Goal: Task Accomplishment & Management: Use online tool/utility

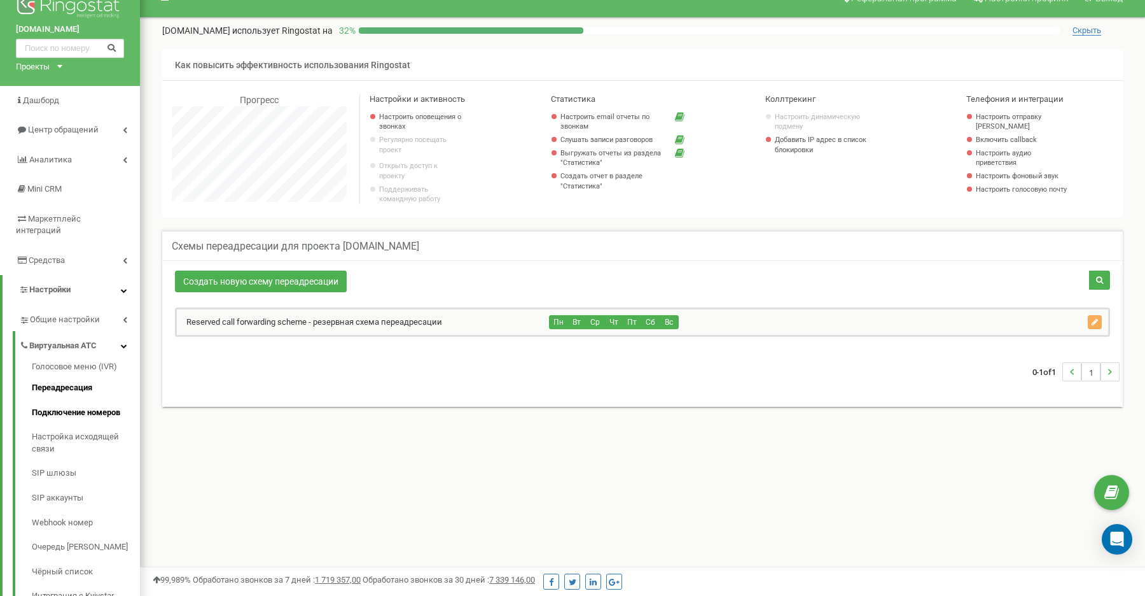
scroll to position [26, 0]
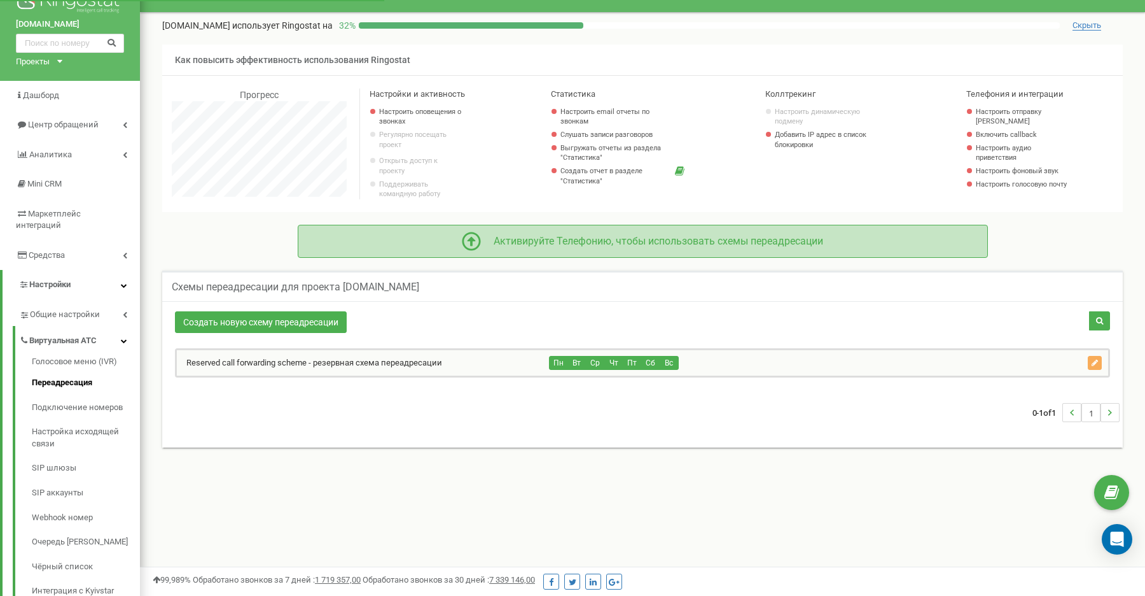
click at [515, 249] on div "Активируйте Телефонию, чтобы использовать схемы переадресации" at bounding box center [652, 241] width 342 height 15
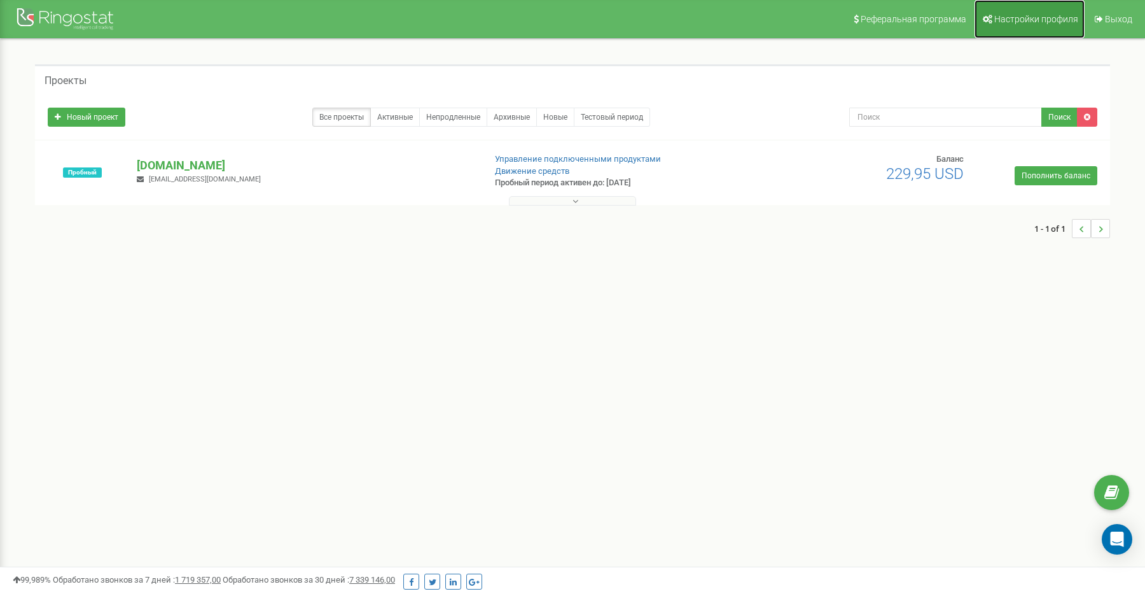
click at [1022, 18] on span "Настройки профиля" at bounding box center [1037, 19] width 84 height 10
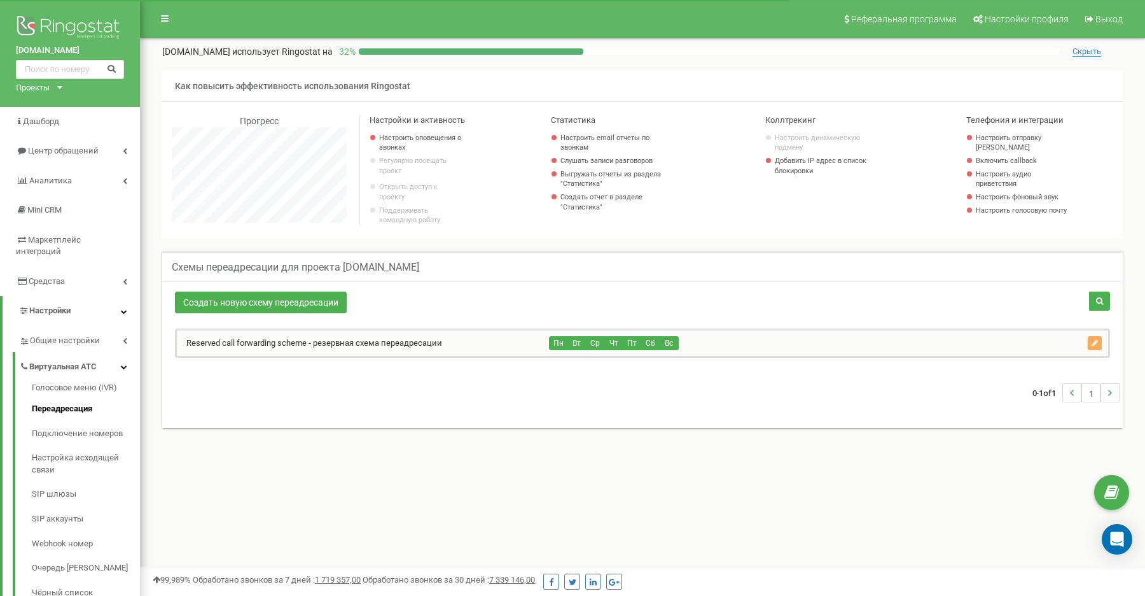
scroll to position [764, 1005]
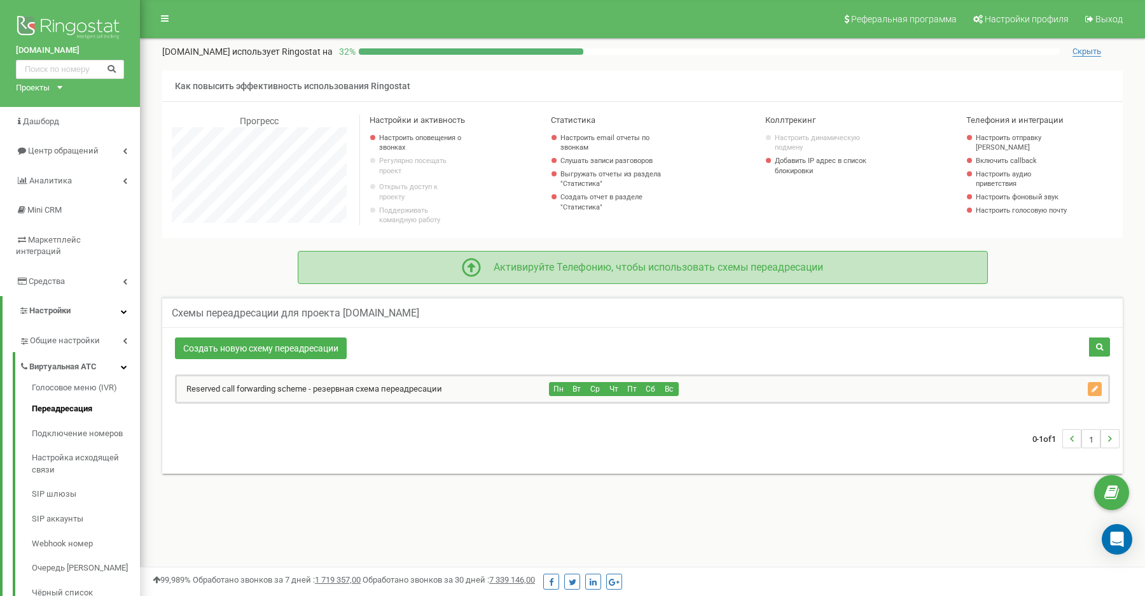
click at [543, 266] on div "Активируйте Телефонию, чтобы использовать схемы переадресации" at bounding box center [643, 267] width 651 height 19
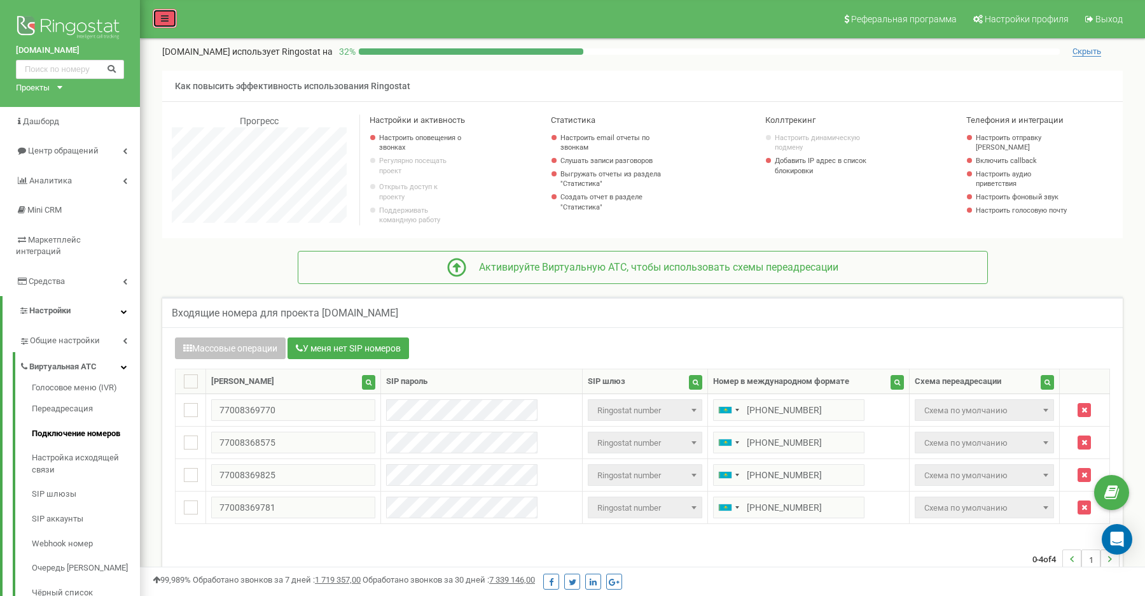
click at [165, 18] on icon at bounding box center [165, 18] width 8 height 9
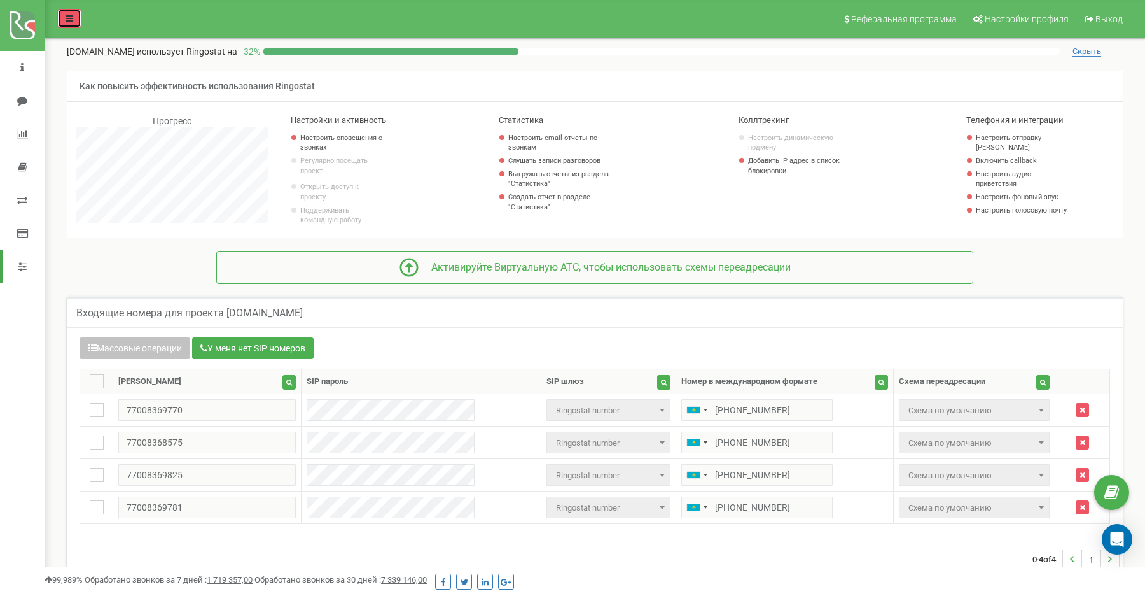
scroll to position [635541, 635203]
click at [69, 22] on link at bounding box center [69, 18] width 24 height 19
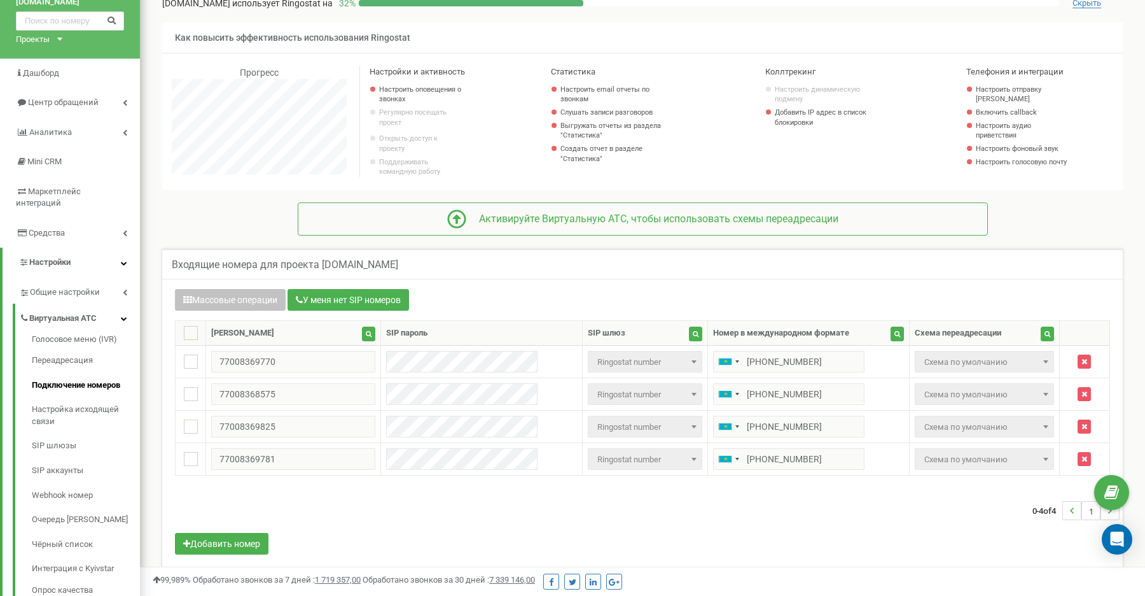
scroll to position [78, 0]
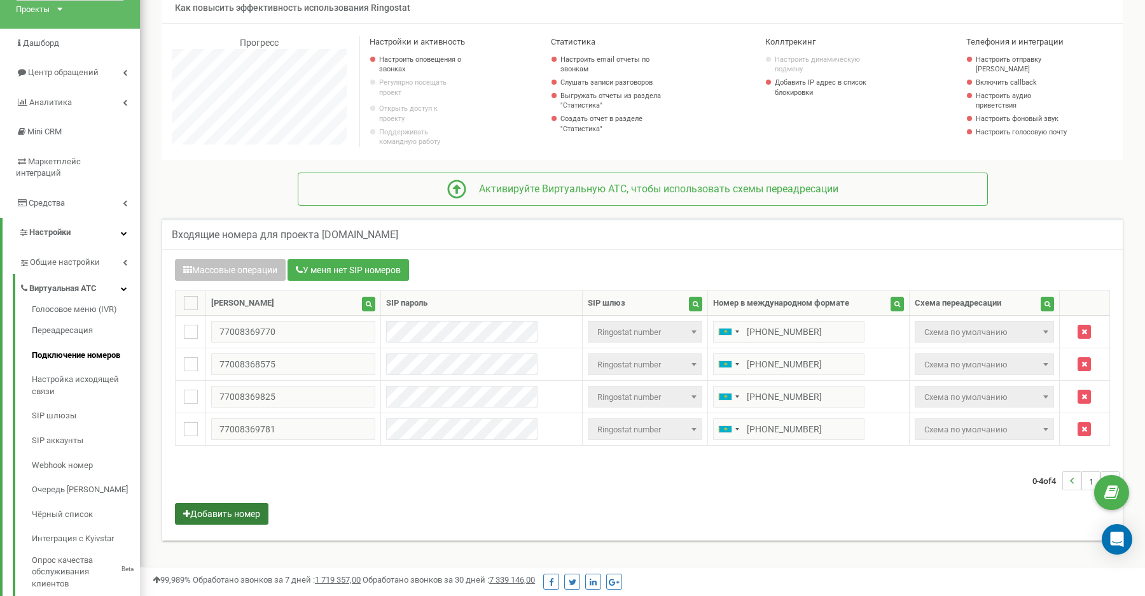
click at [236, 524] on button "Добавить номер" at bounding box center [222, 514] width 94 height 22
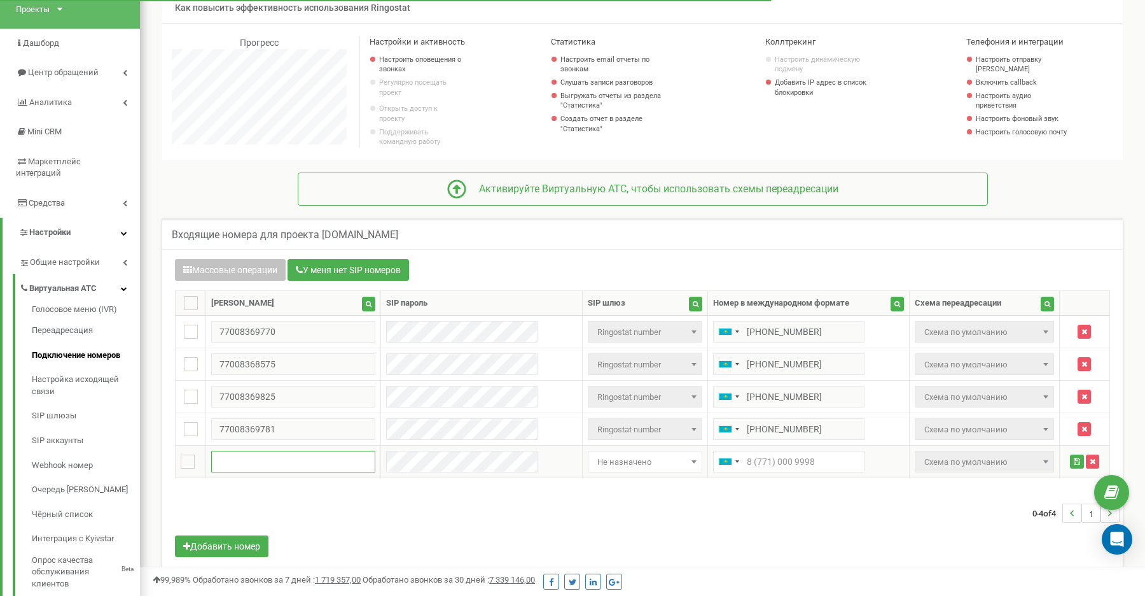
click at [251, 469] on input "text" at bounding box center [293, 462] width 164 height 22
paste input "+77020010001"
click at [228, 467] on input "+77020010001" at bounding box center [293, 462] width 164 height 22
type input "77020010001"
click at [713, 472] on input "text" at bounding box center [788, 462] width 151 height 22
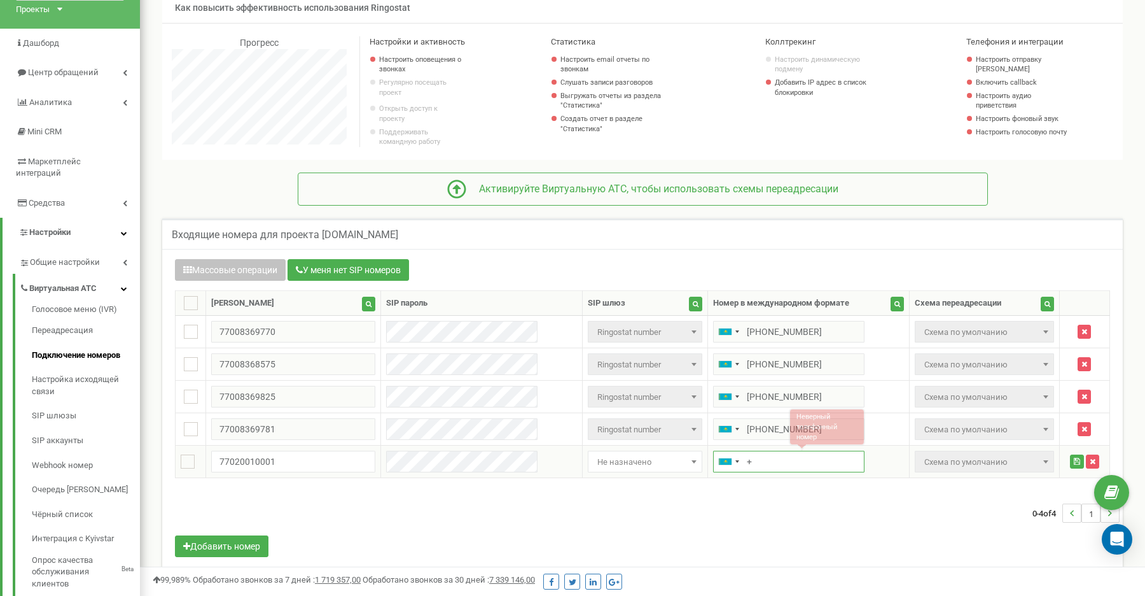
paste input "+77020010001"
click at [723, 468] on input "++77020010001" at bounding box center [788, 462] width 151 height 22
type input "+77020010001"
click at [573, 485] on div "Массовые операции У меня нет SIP номеров Настройка Выберите настройку для редак…" at bounding box center [642, 409] width 954 height 301
click at [592, 471] on span "Не назначено" at bounding box center [645, 462] width 106 height 18
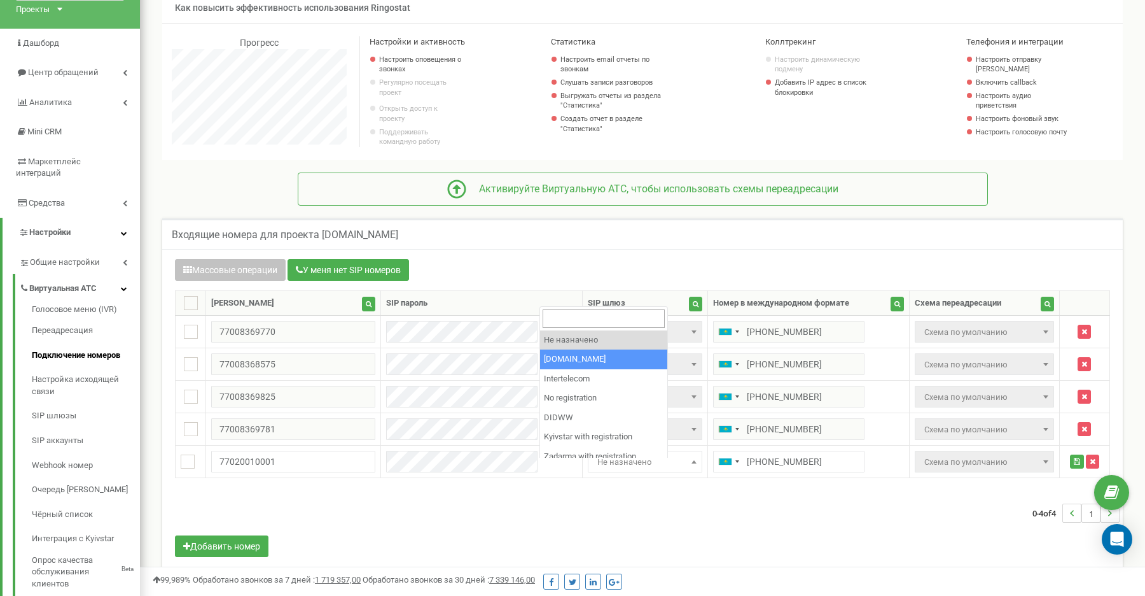
select select "8291"
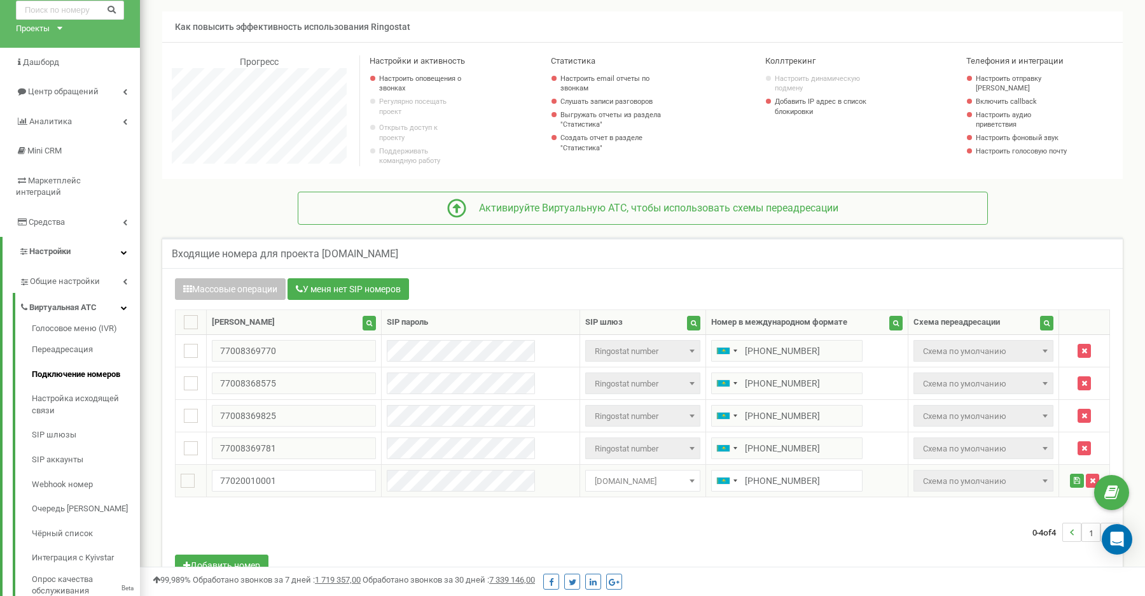
scroll to position [89, 0]
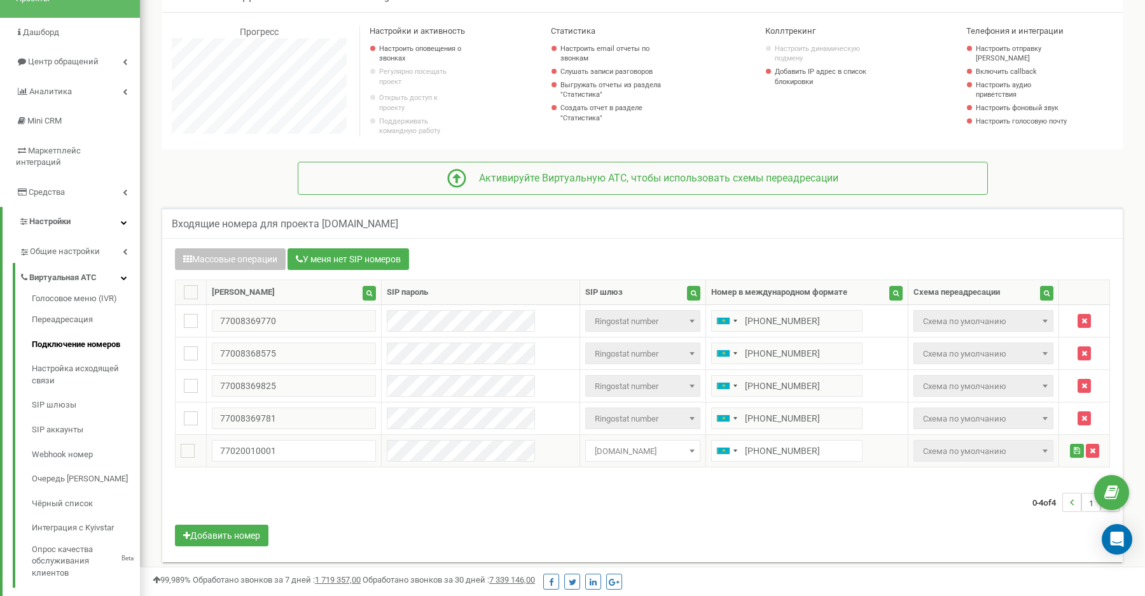
click at [975, 456] on span "Схема по умолчанию" at bounding box center [983, 451] width 131 height 18
click at [624, 460] on span "[DOMAIN_NAME]" at bounding box center [643, 451] width 106 height 18
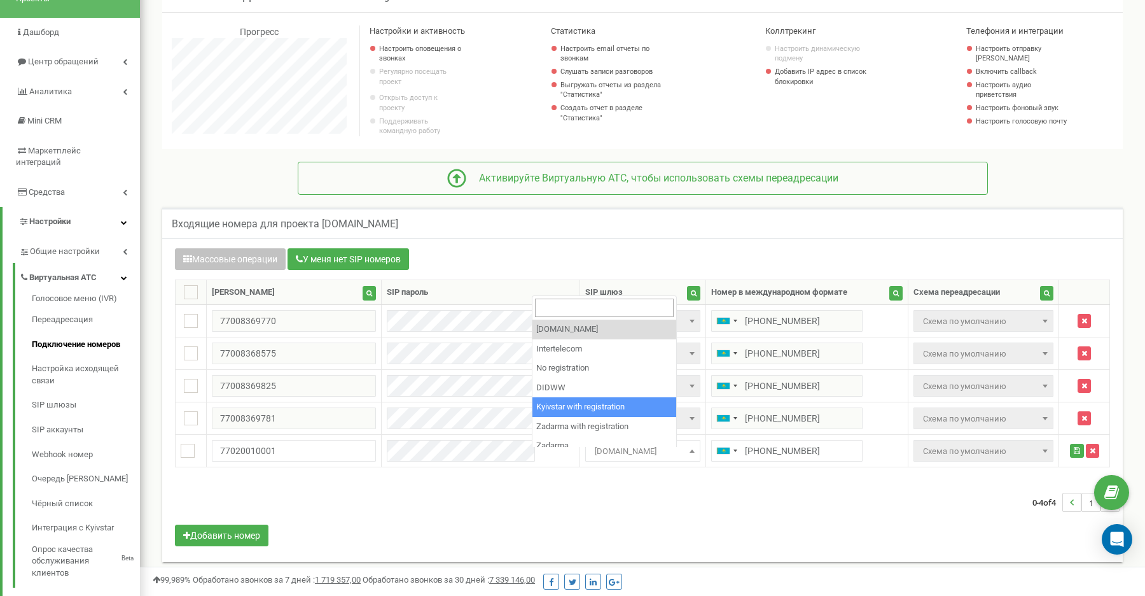
scroll to position [0, 0]
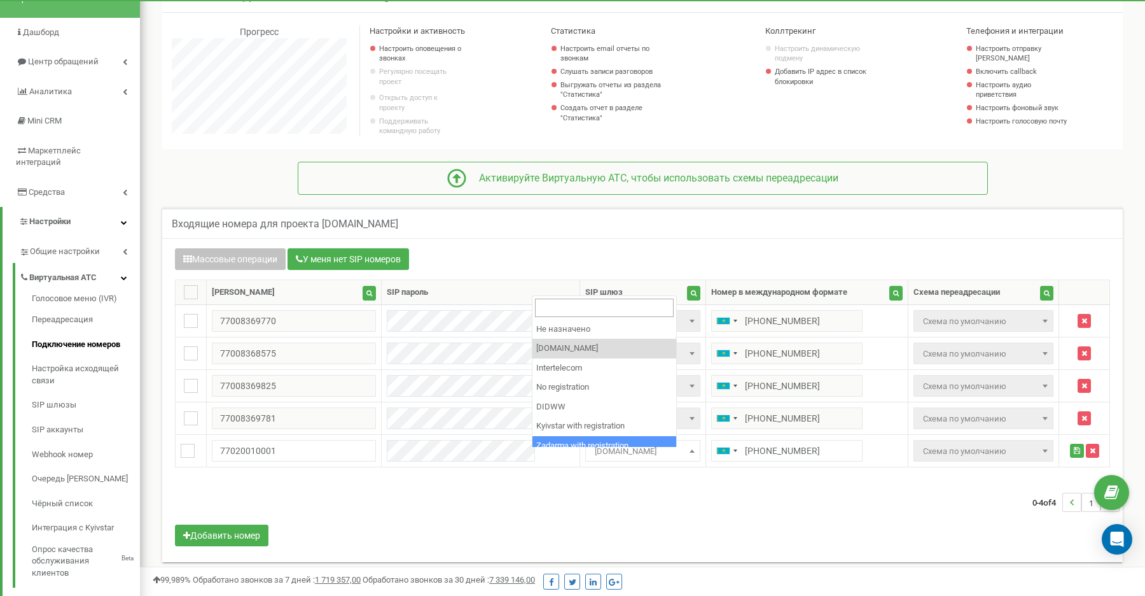
click at [660, 496] on div "0-4 of 4 1" at bounding box center [642, 502] width 954 height 45
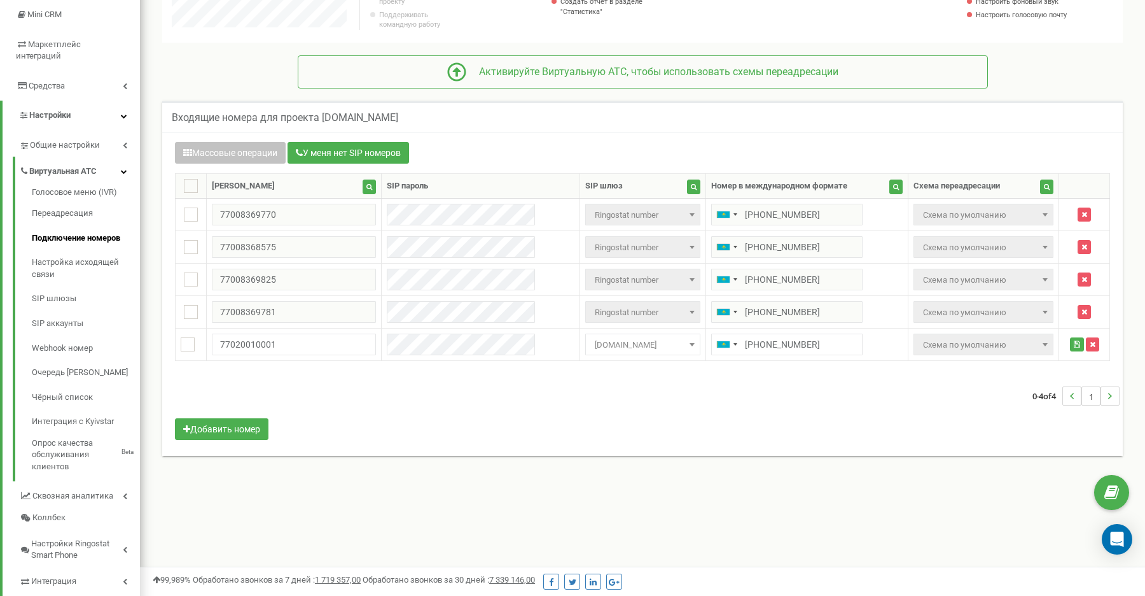
scroll to position [196, 0]
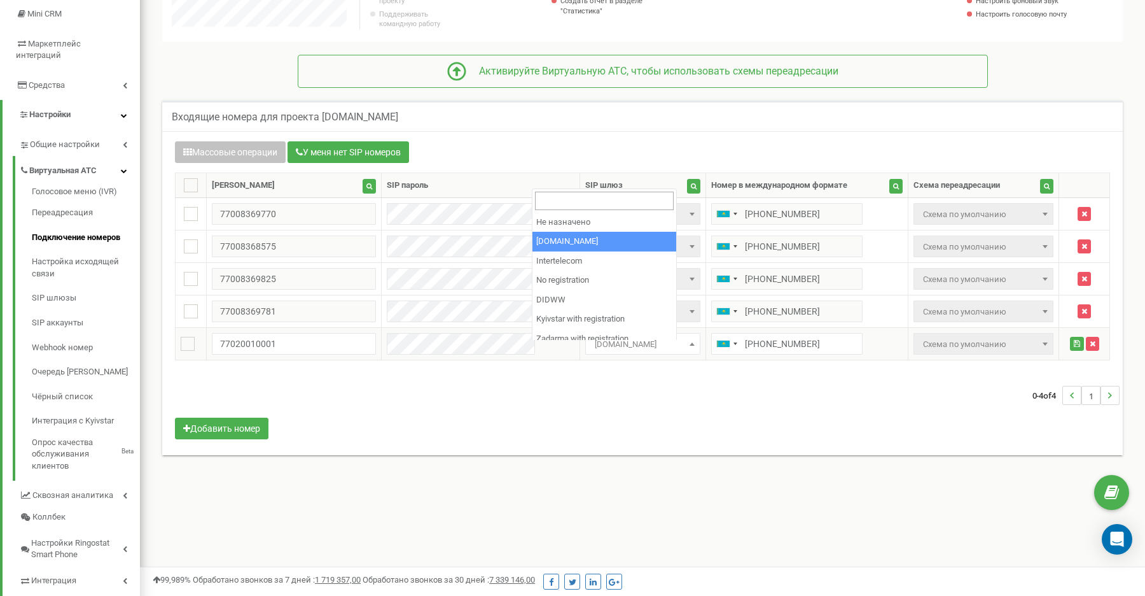
click at [645, 349] on span "[DOMAIN_NAME]" at bounding box center [643, 344] width 106 height 18
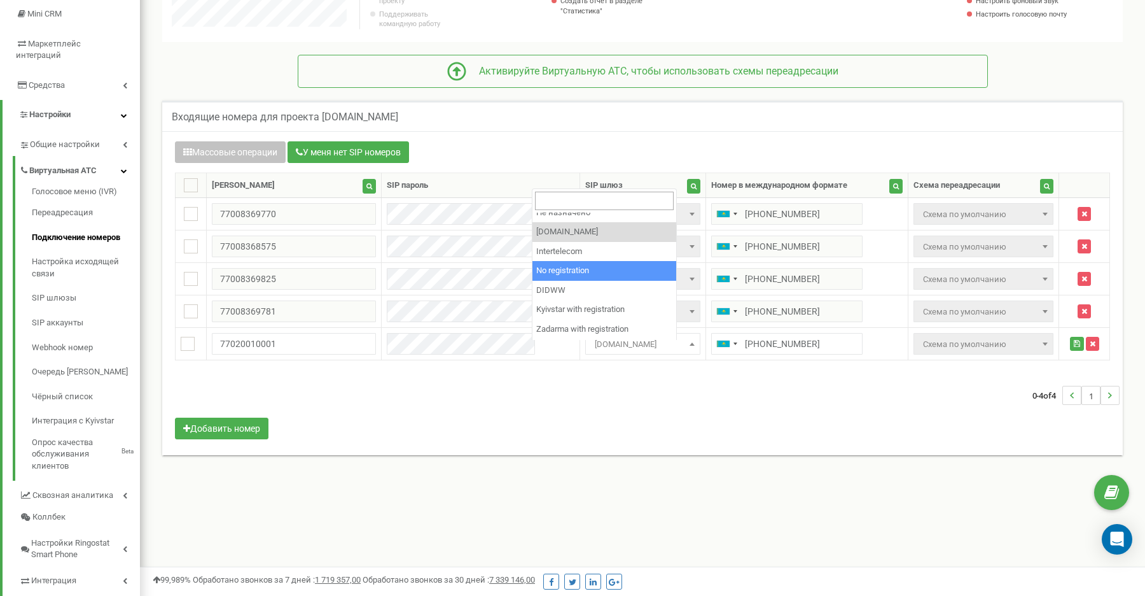
scroll to position [0, 0]
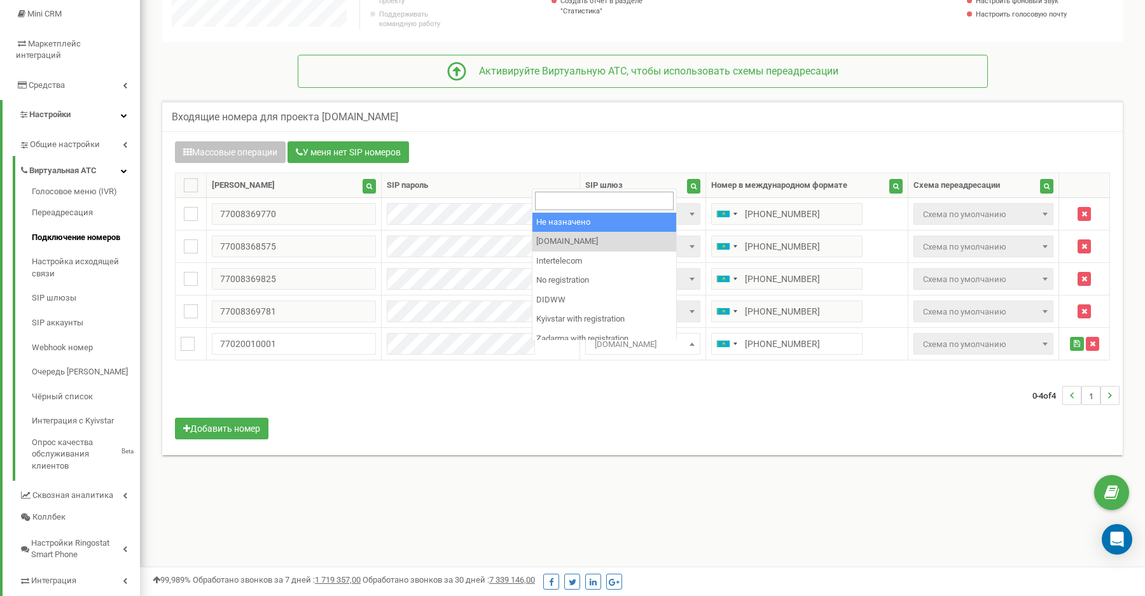
click at [610, 200] on input "search" at bounding box center [604, 201] width 139 height 18
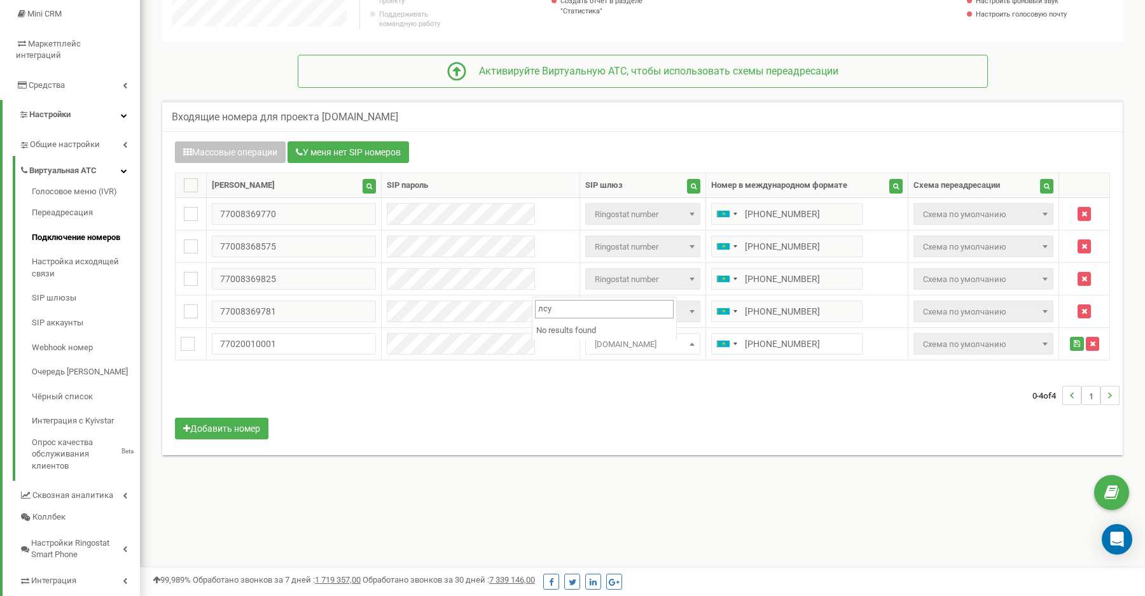
type input "лсуд"
type input "kcell"
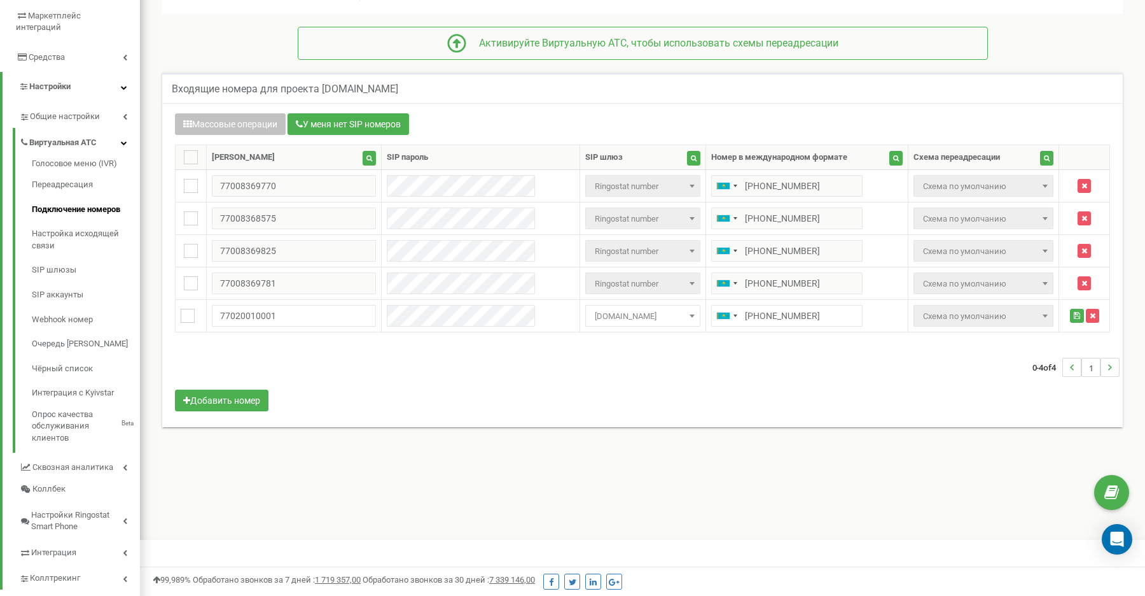
scroll to position [227, 0]
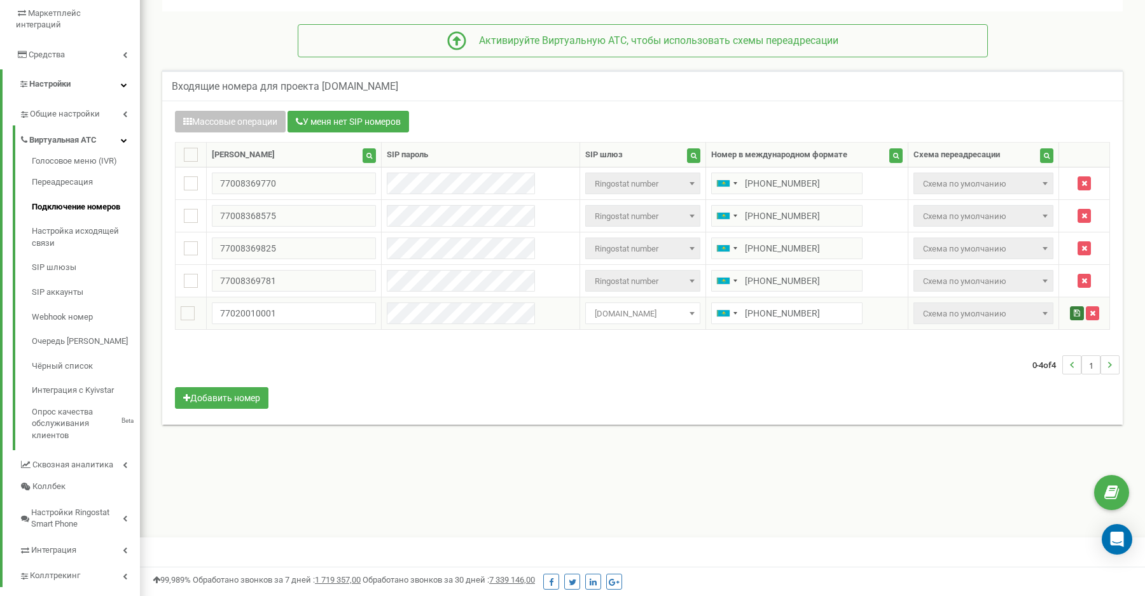
click at [1074, 317] on icon "submit" at bounding box center [1077, 313] width 6 height 8
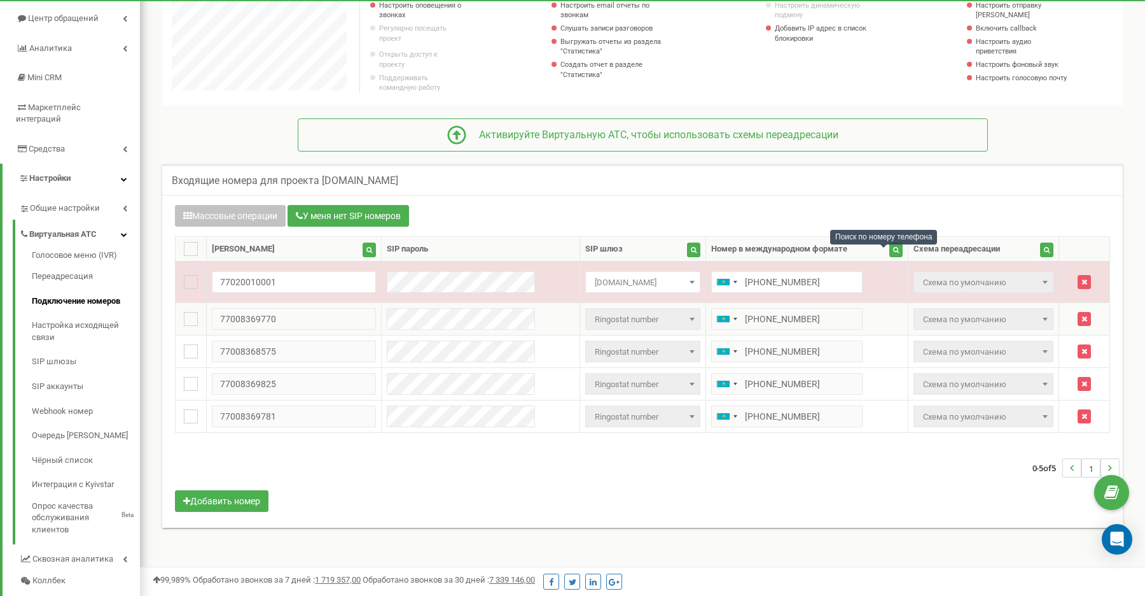
scroll to position [764, 1005]
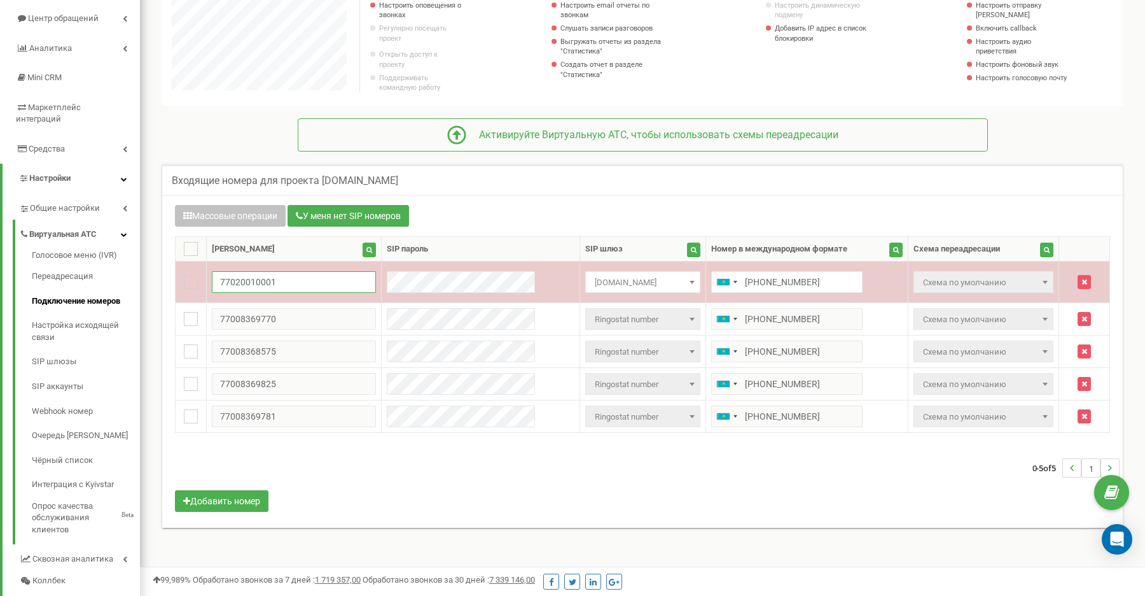
click at [283, 293] on input "77020010001" at bounding box center [294, 282] width 165 height 22
click at [1082, 286] on icon "button" at bounding box center [1085, 282] width 6 height 8
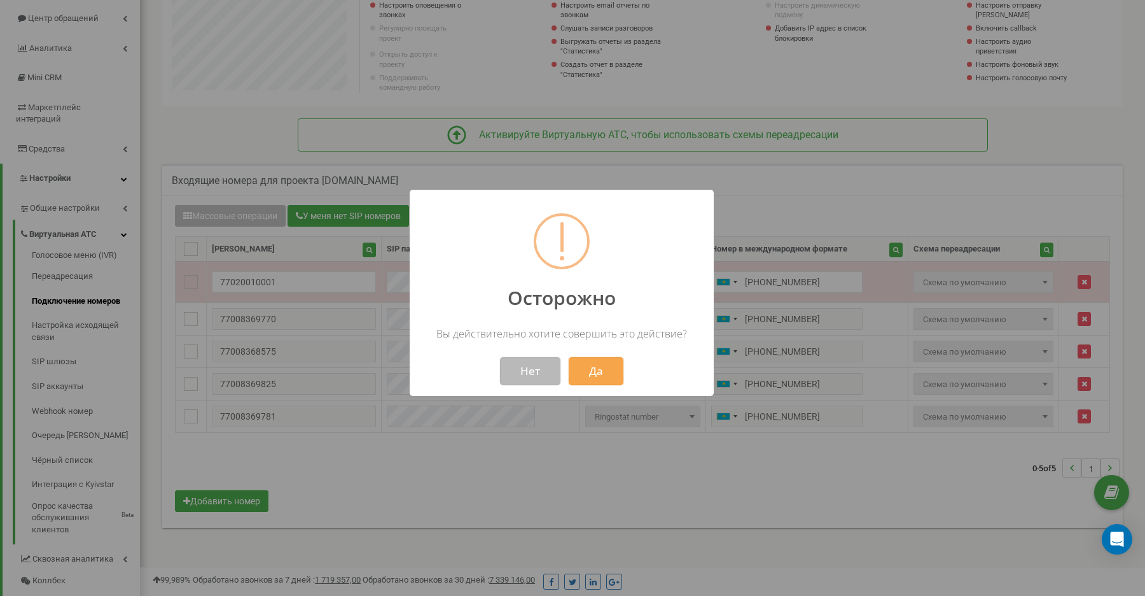
click at [533, 381] on button "Нет" at bounding box center [530, 371] width 60 height 28
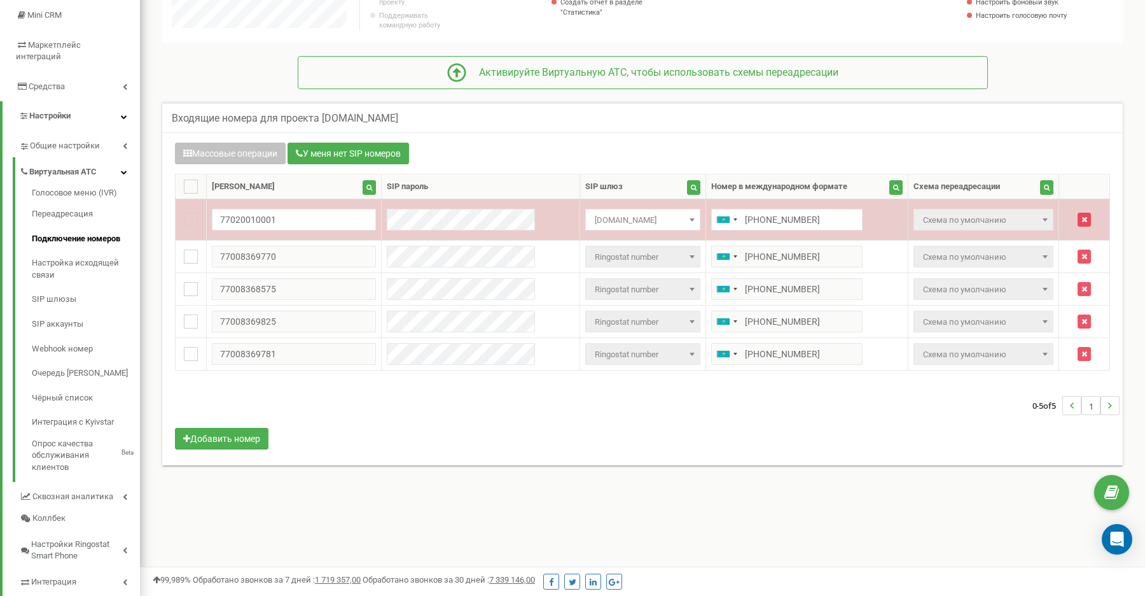
scroll to position [203, 0]
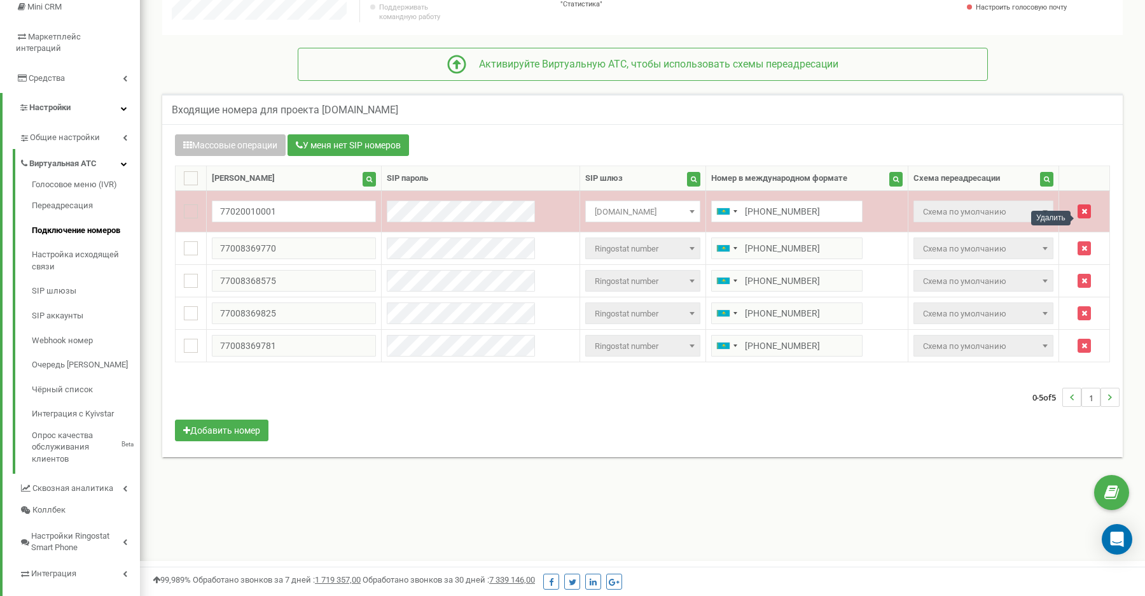
click at [1079, 216] on button "button" at bounding box center [1084, 211] width 13 height 14
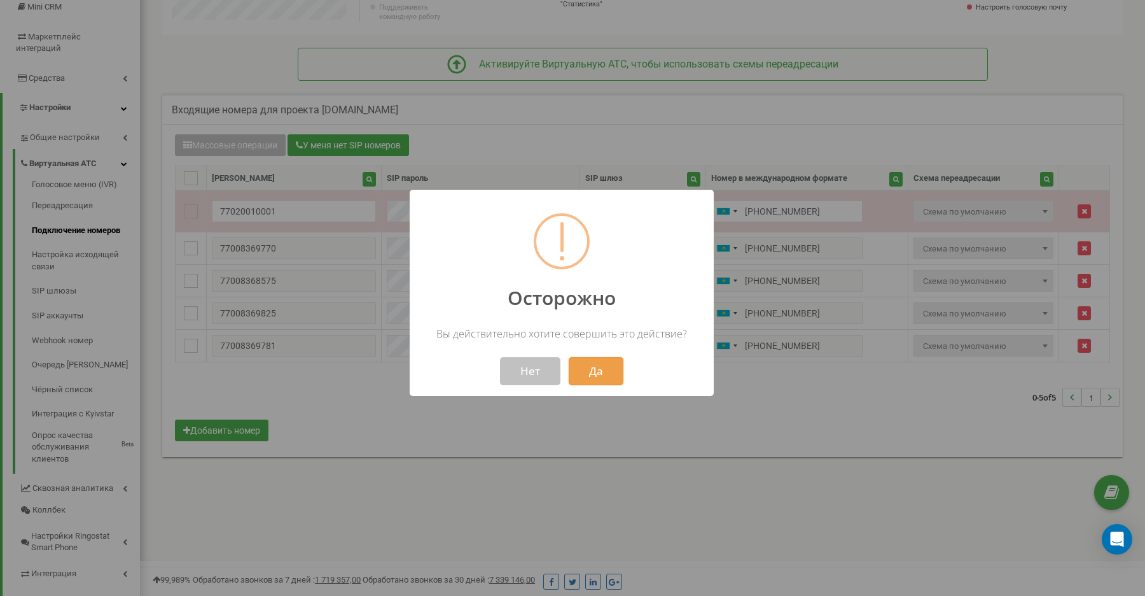
click at [594, 378] on button "Да" at bounding box center [596, 371] width 55 height 28
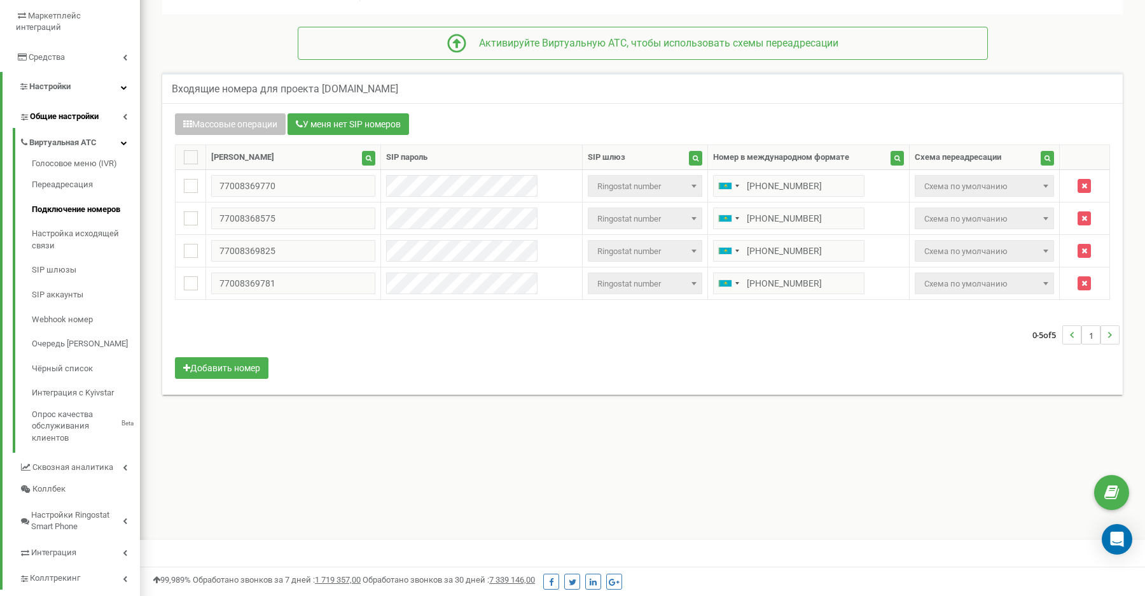
scroll to position [237, 0]
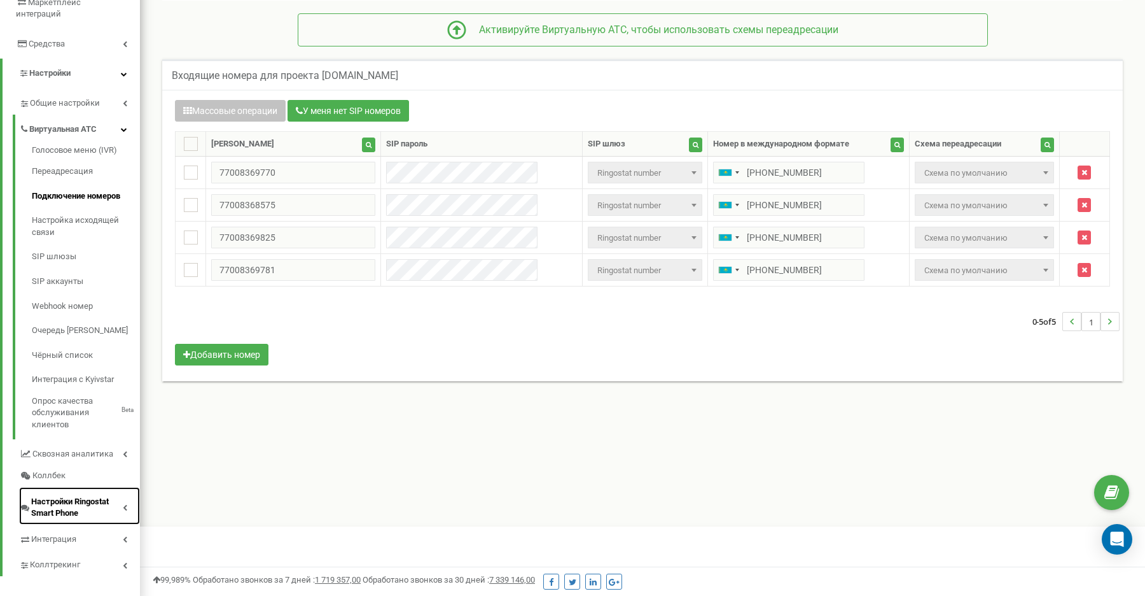
click at [102, 501] on span "Настройки Ringostat Smart Phone" at bounding box center [77, 508] width 92 height 24
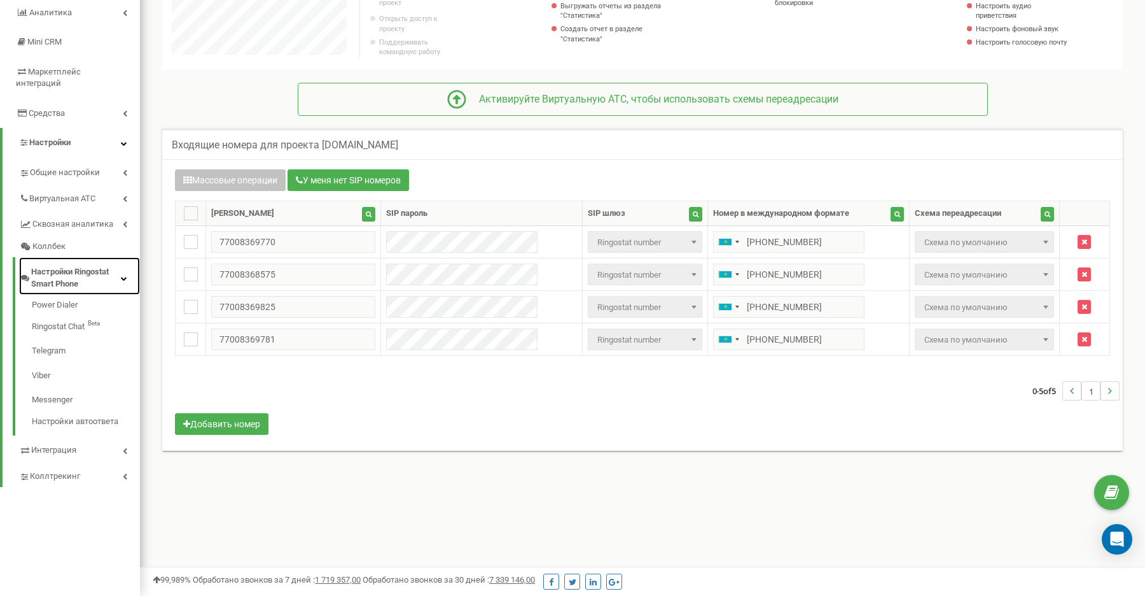
scroll to position [168, 0]
click at [92, 445] on link "Интеграция" at bounding box center [79, 448] width 121 height 26
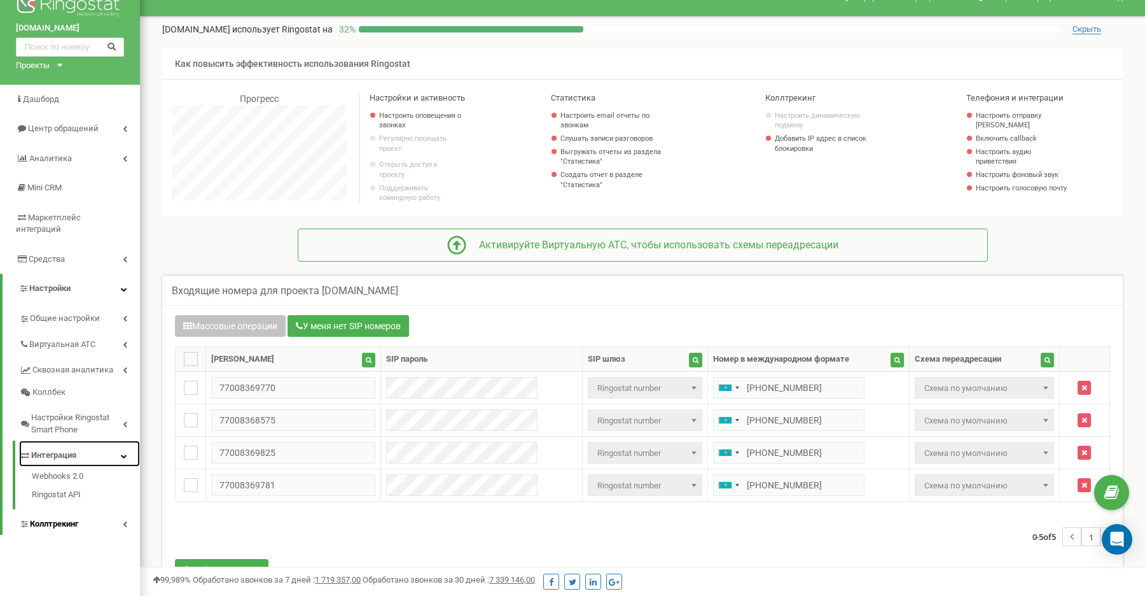
scroll to position [0, 0]
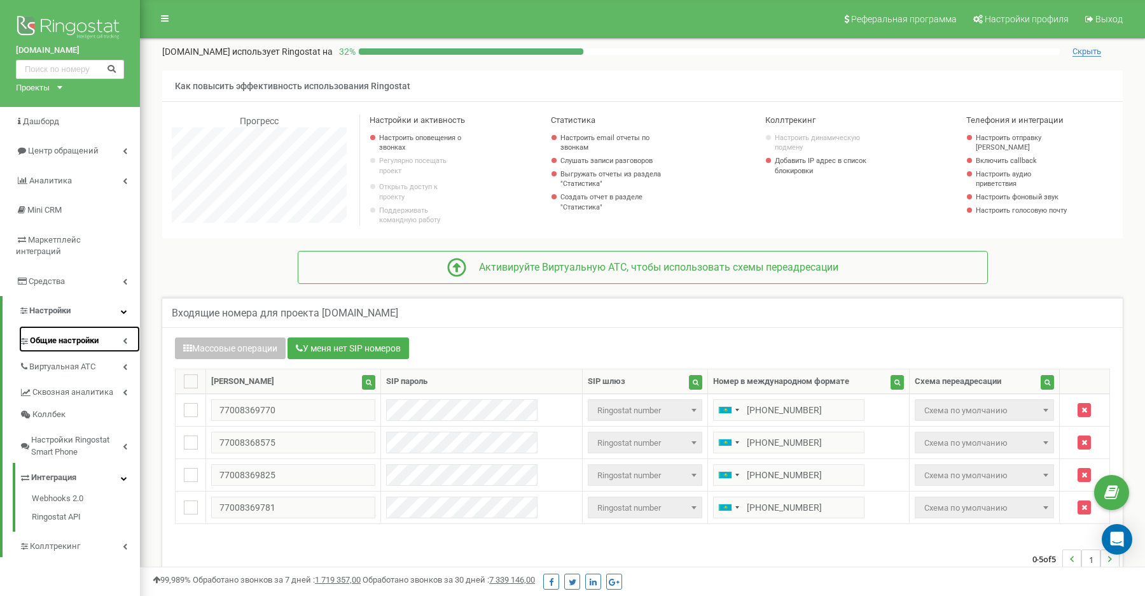
click at [65, 335] on span "Общие настройки" at bounding box center [64, 341] width 69 height 12
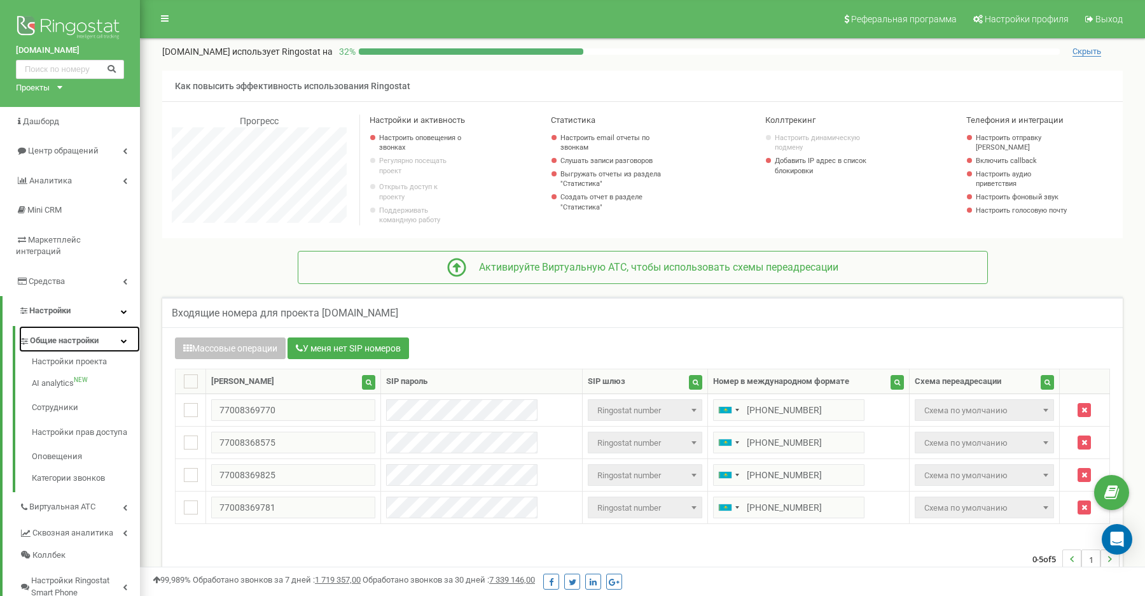
click at [65, 335] on span "Общие настройки" at bounding box center [64, 341] width 69 height 12
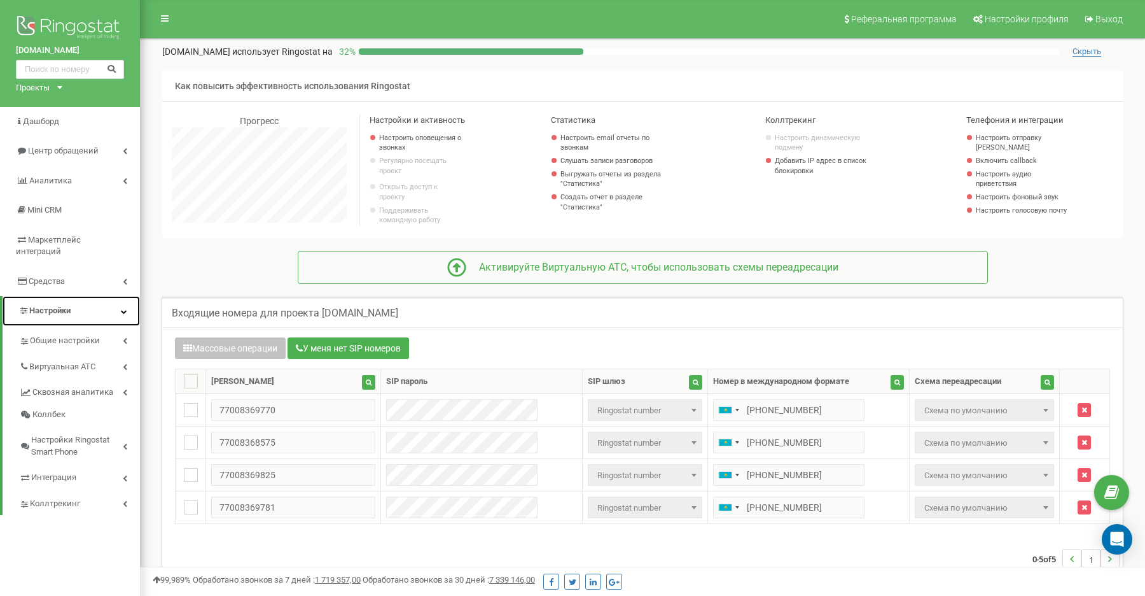
click at [74, 300] on link "Настройки" at bounding box center [71, 311] width 137 height 30
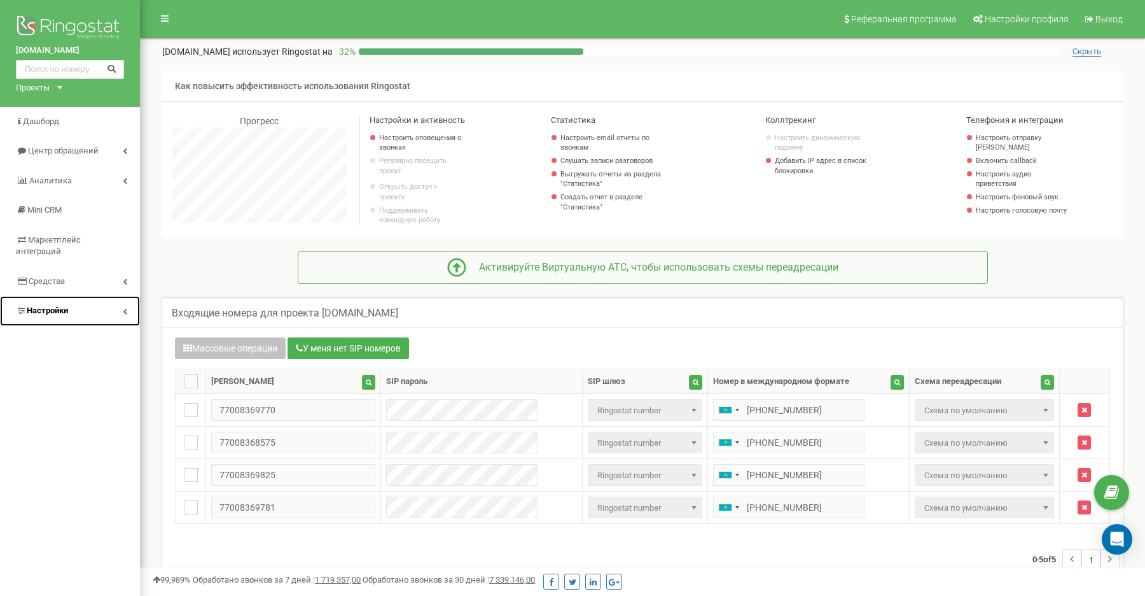
click at [85, 304] on link "Настройки" at bounding box center [70, 311] width 140 height 30
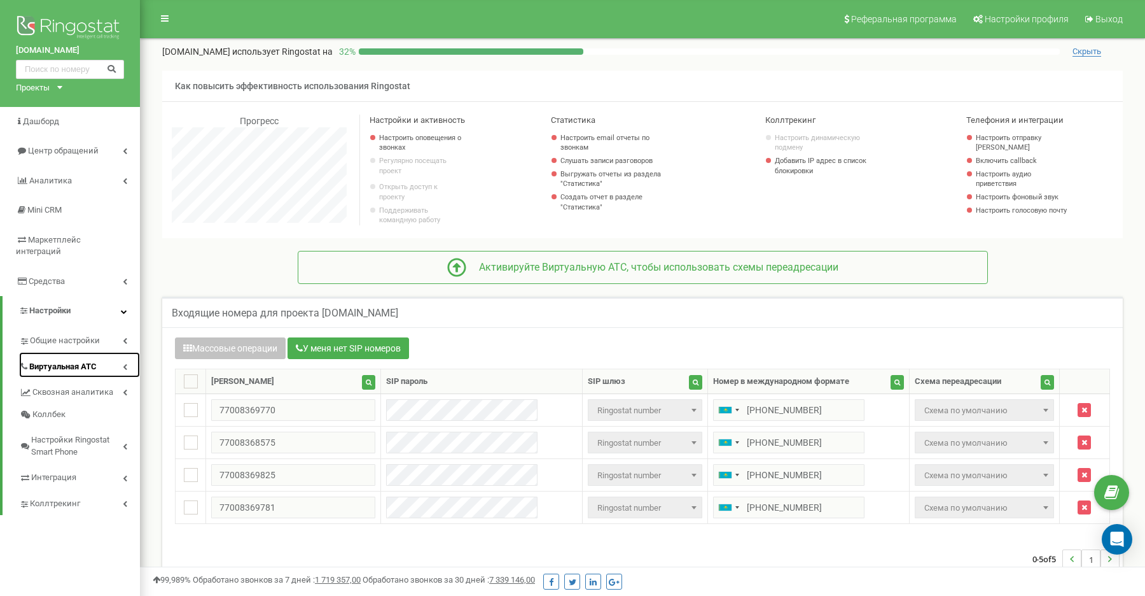
click at [123, 363] on icon at bounding box center [125, 366] width 4 height 6
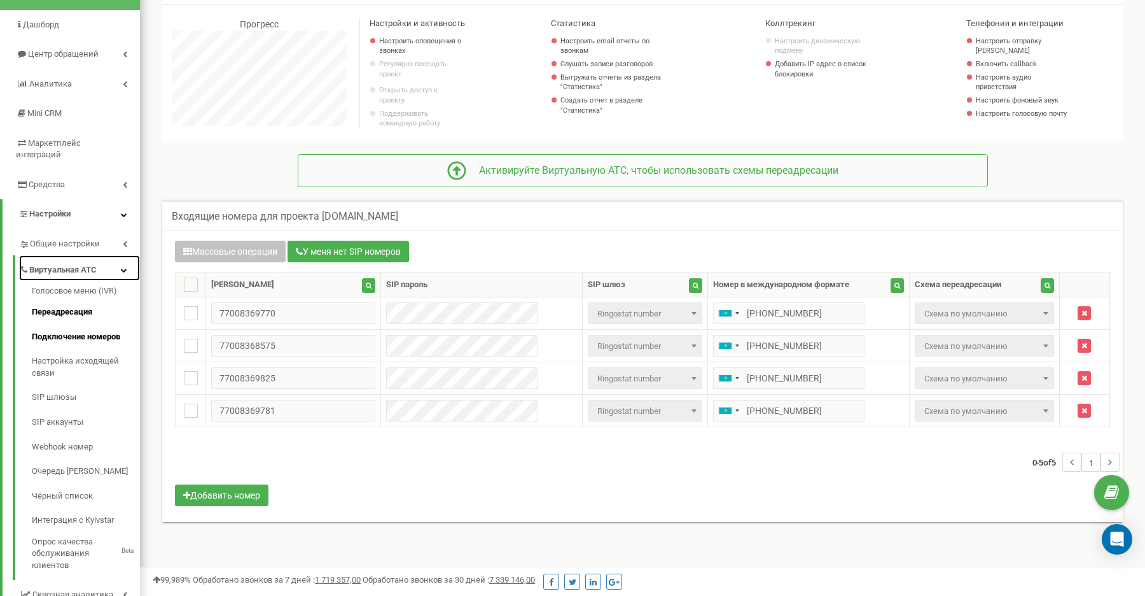
scroll to position [111, 0]
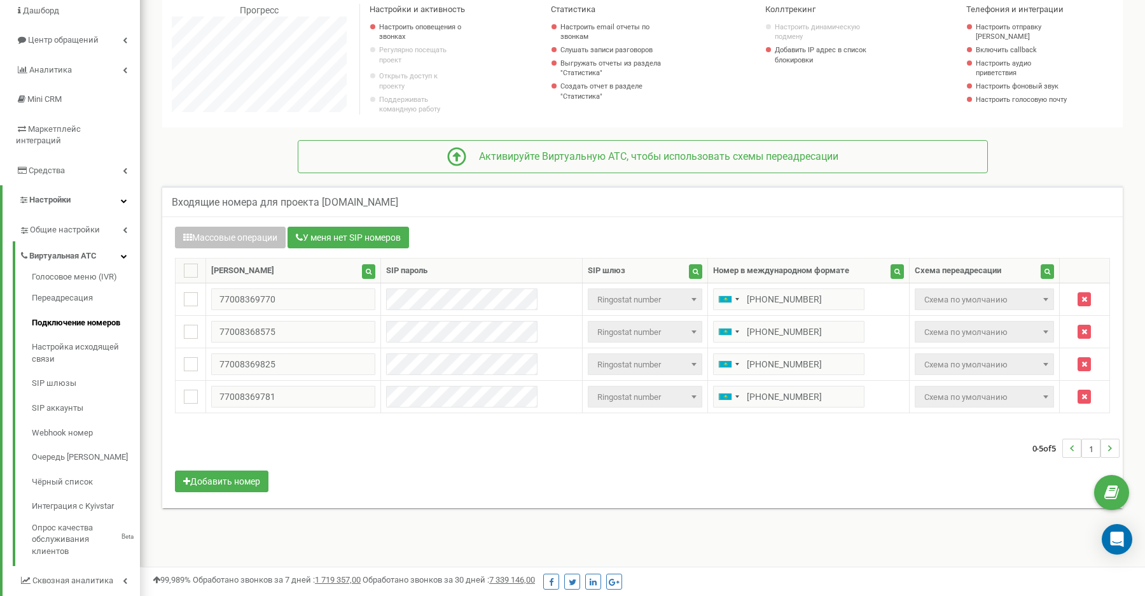
click at [381, 431] on div "Массовые операции У меня нет SIP номеров Настройка Выберите настройку для редак…" at bounding box center [642, 361] width 954 height 269
click at [227, 482] on button "Добавить номер" at bounding box center [222, 481] width 94 height 22
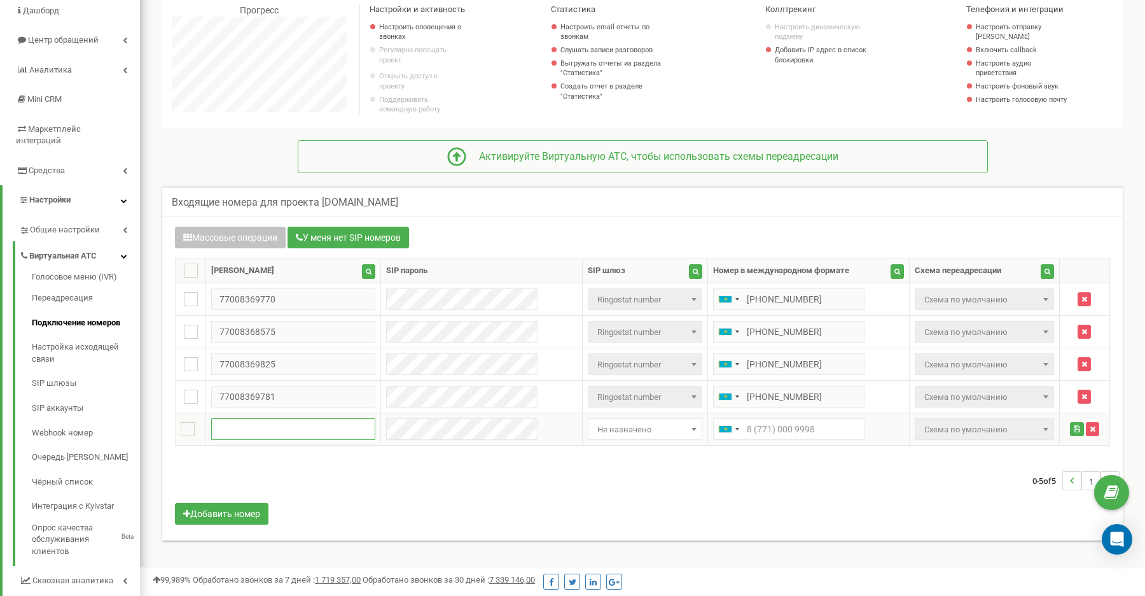
click at [229, 438] on input "text" at bounding box center [293, 429] width 164 height 22
paste input "195.47.255.119"
type input "195.47.255.119"
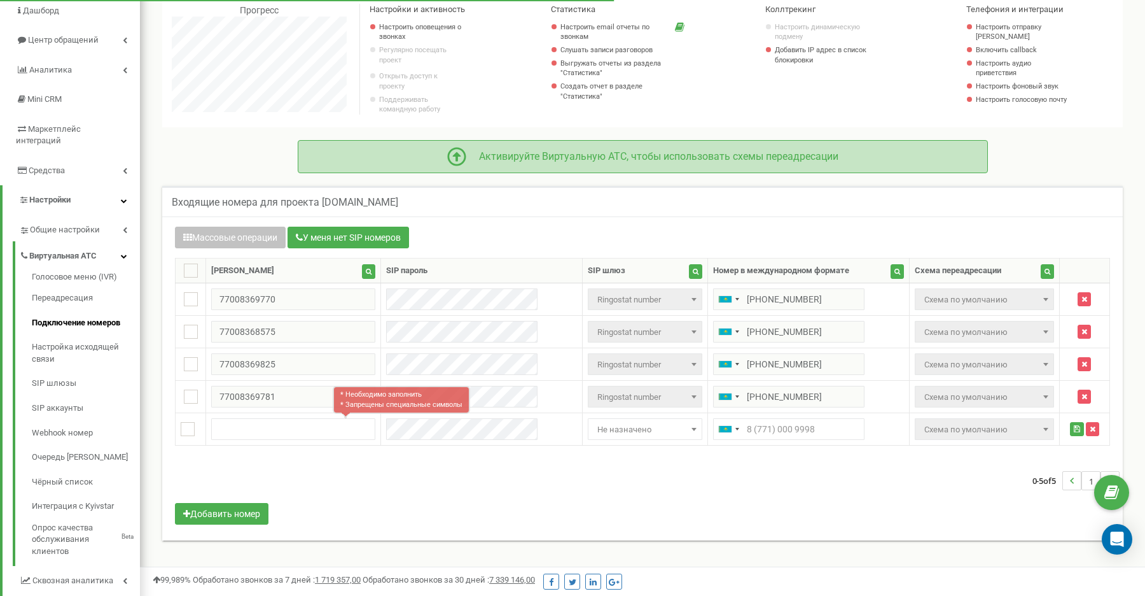
click at [712, 166] on div "Активируйте Виртуальную АТС, чтобы использовать схемы переадресации" at bounding box center [643, 156] width 651 height 19
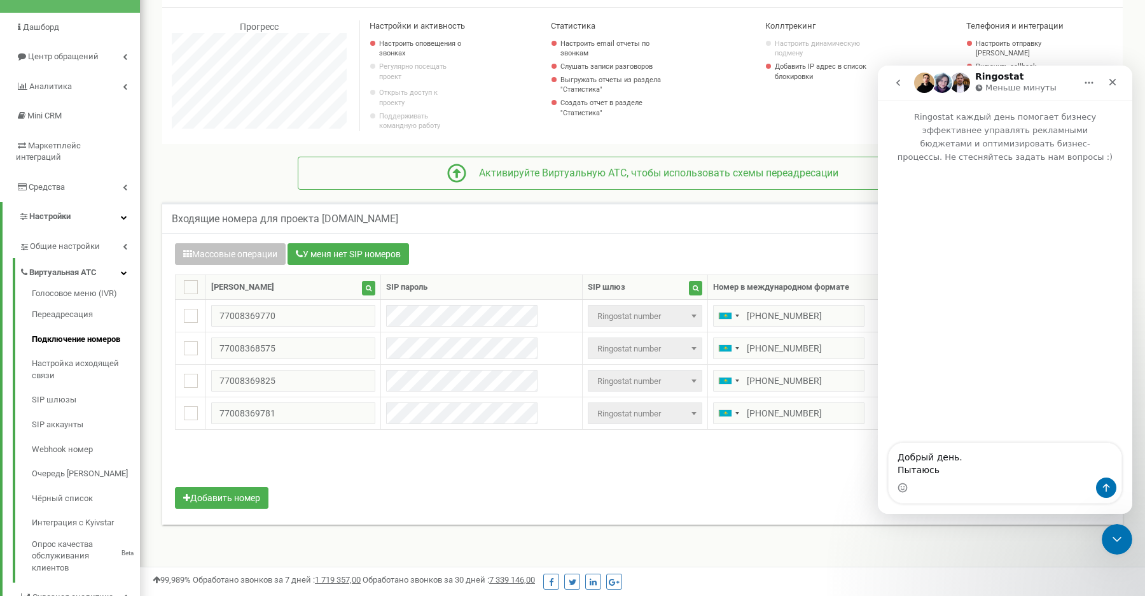
scroll to position [93, 0]
click at [762, 234] on div "Входящие номера для проекта [DOMAIN_NAME]" at bounding box center [642, 219] width 961 height 31
click at [1114, 78] on icon "Закрыть" at bounding box center [1113, 82] width 10 height 10
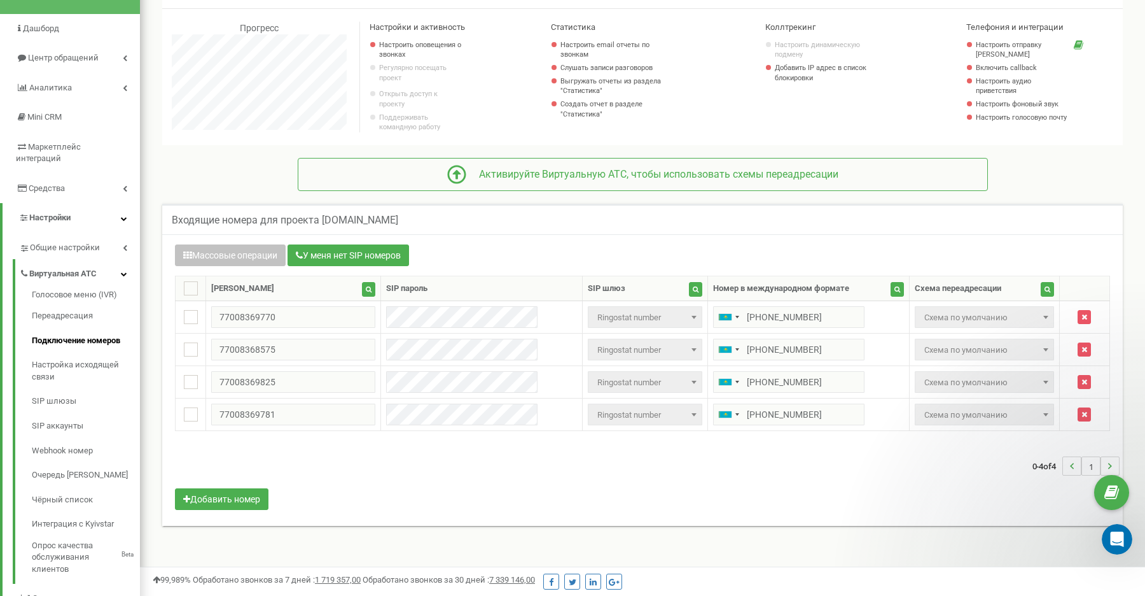
scroll to position [0, 0]
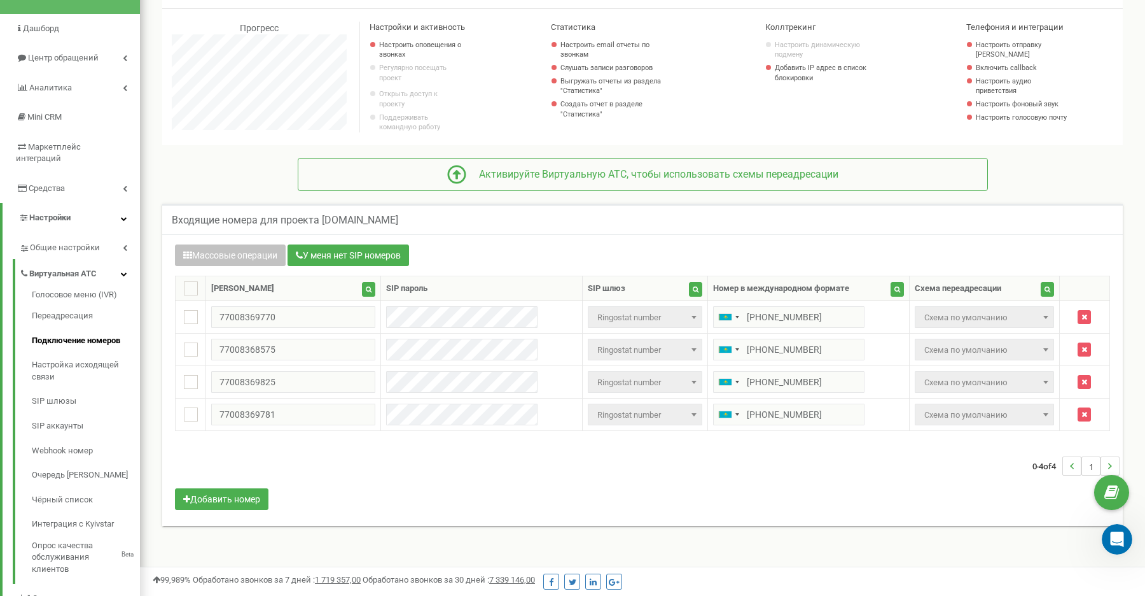
click at [175, 225] on h5 "Входящие номера для проекта [DOMAIN_NAME]" at bounding box center [285, 219] width 227 height 11
drag, startPoint x: 175, startPoint y: 225, endPoint x: 407, endPoint y: 226, distance: 232.3
click at [408, 226] on div "Входящие номера для проекта [DOMAIN_NAME]" at bounding box center [642, 219] width 961 height 31
drag, startPoint x: 410, startPoint y: 226, endPoint x: 220, endPoint y: 241, distance: 190.8
click at [220, 234] on div "Входящие номера для проекта [DOMAIN_NAME]" at bounding box center [642, 219] width 961 height 31
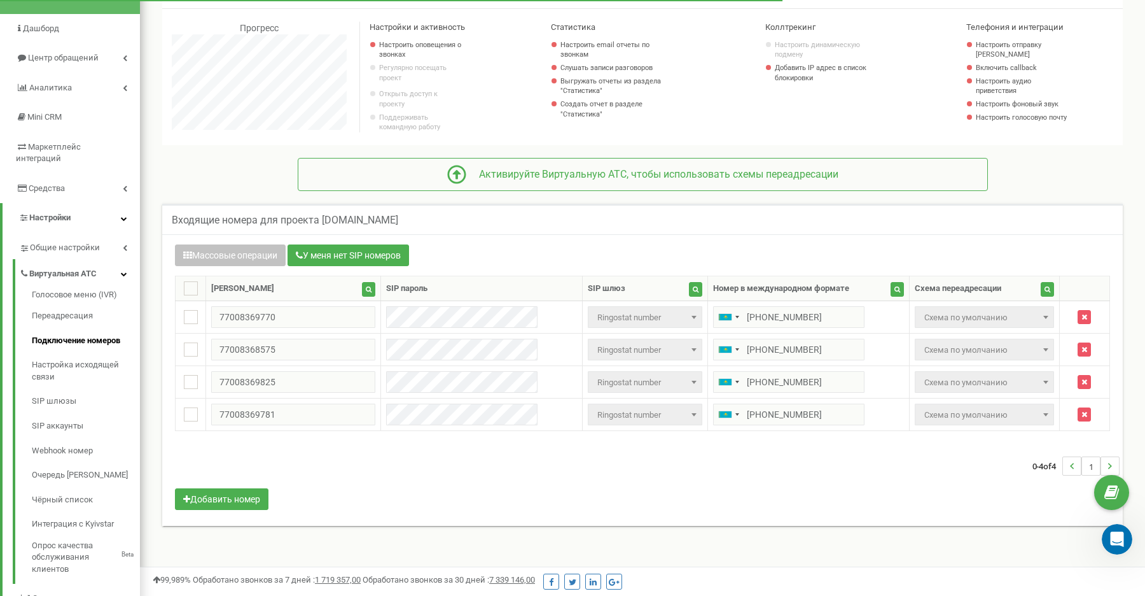
click at [267, 221] on h5 "Входящие номера для проекта [DOMAIN_NAME]" at bounding box center [285, 219] width 227 height 11
click at [267, 223] on h5 "Входящие номера для проекта [DOMAIN_NAME]" at bounding box center [285, 219] width 227 height 11
copy div "Входящие номера для проекта [DOMAIN_NAME] Массовые операции"
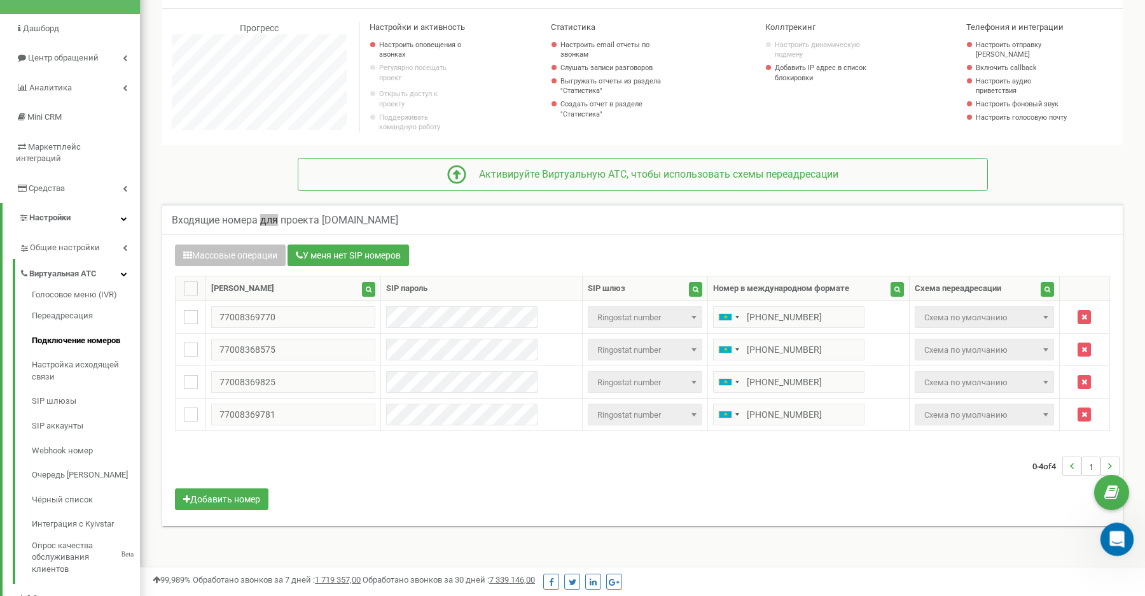
click at [1112, 542] on icon "Открыть службу сообщений Intercom" at bounding box center [1115, 537] width 21 height 21
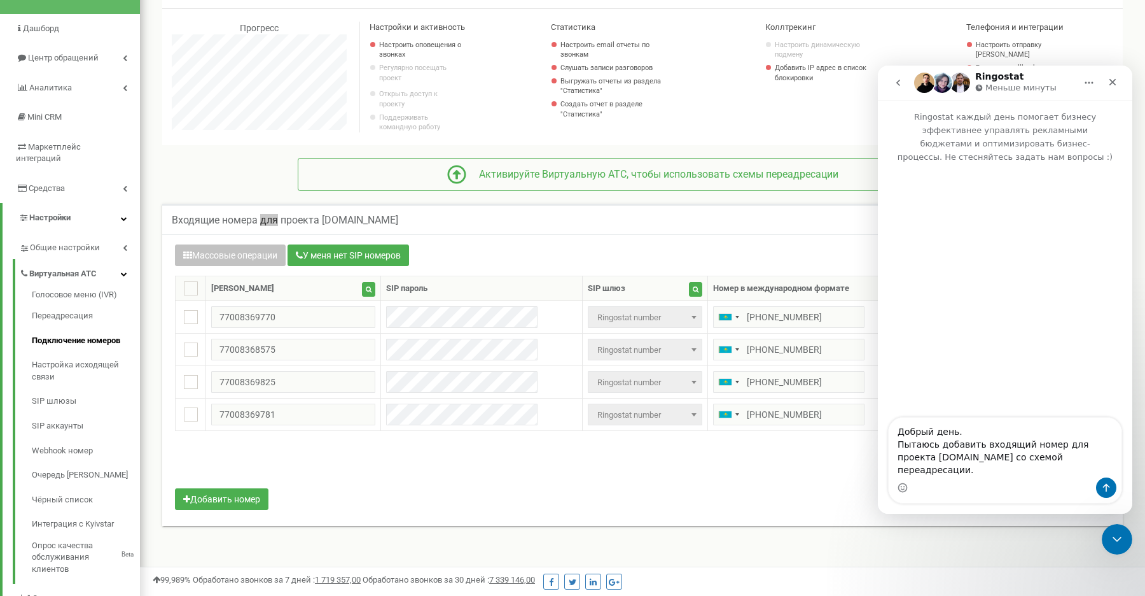
type textarea "Добрый день. Пытаюсь добавить входящий номер для проекта [DOMAIN_NAME] со схемо…"
click at [785, 482] on div "0-4 of 4 1" at bounding box center [642, 466] width 954 height 45
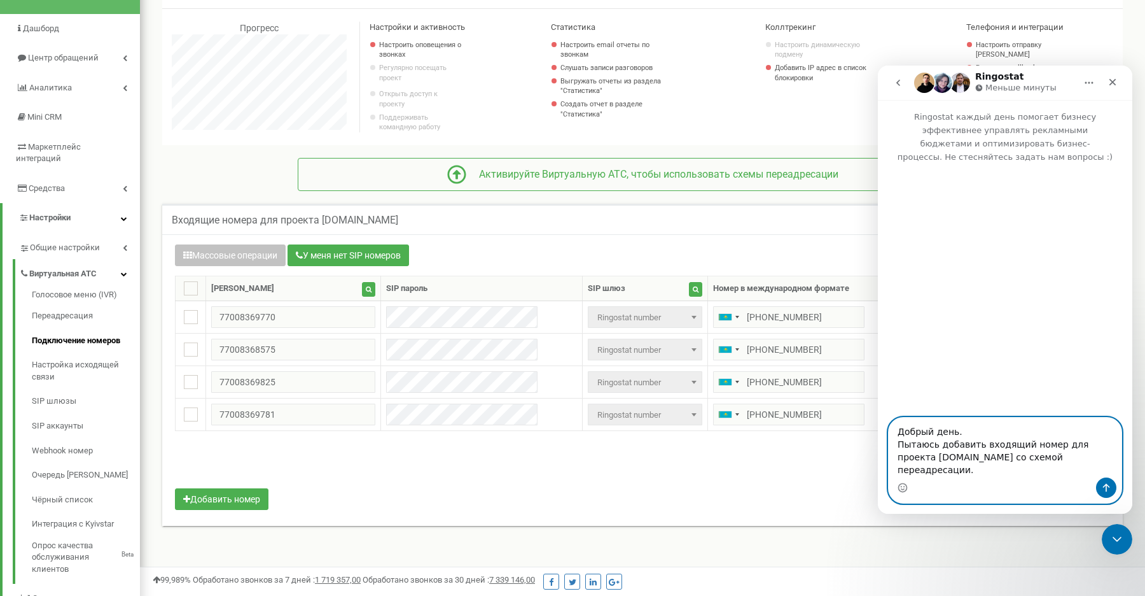
drag, startPoint x: 1101, startPoint y: 459, endPoint x: 888, endPoint y: 434, distance: 214.6
click at [888, 434] on div "Добрый день. Пытаюсь добавить входящий номер для проекта [DOMAIN_NAME] со схемо…" at bounding box center [1005, 460] width 234 height 87
